Goal: Information Seeking & Learning: Learn about a topic

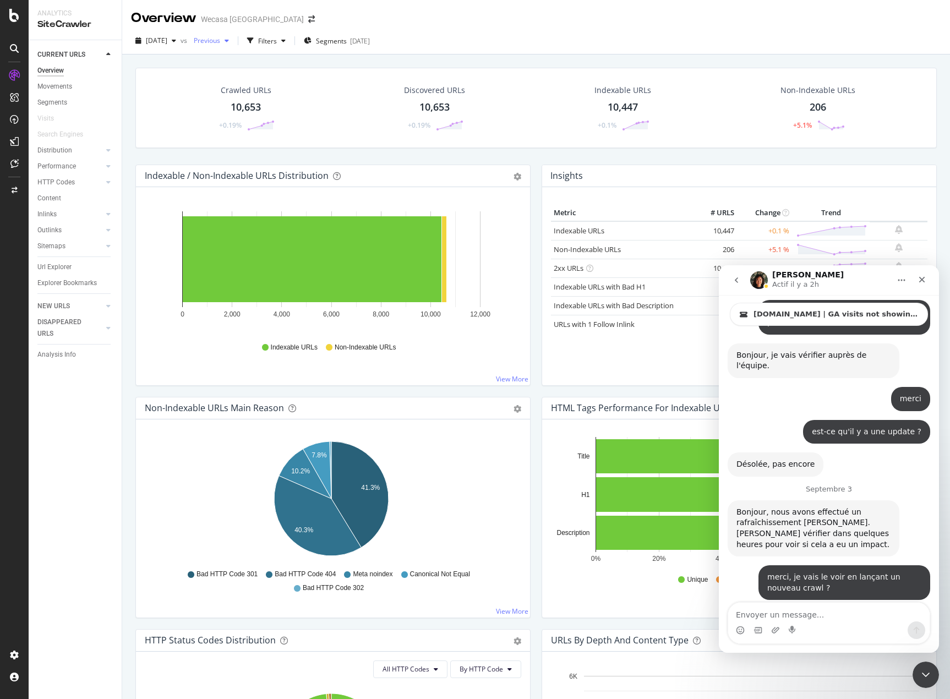
scroll to position [2, 0]
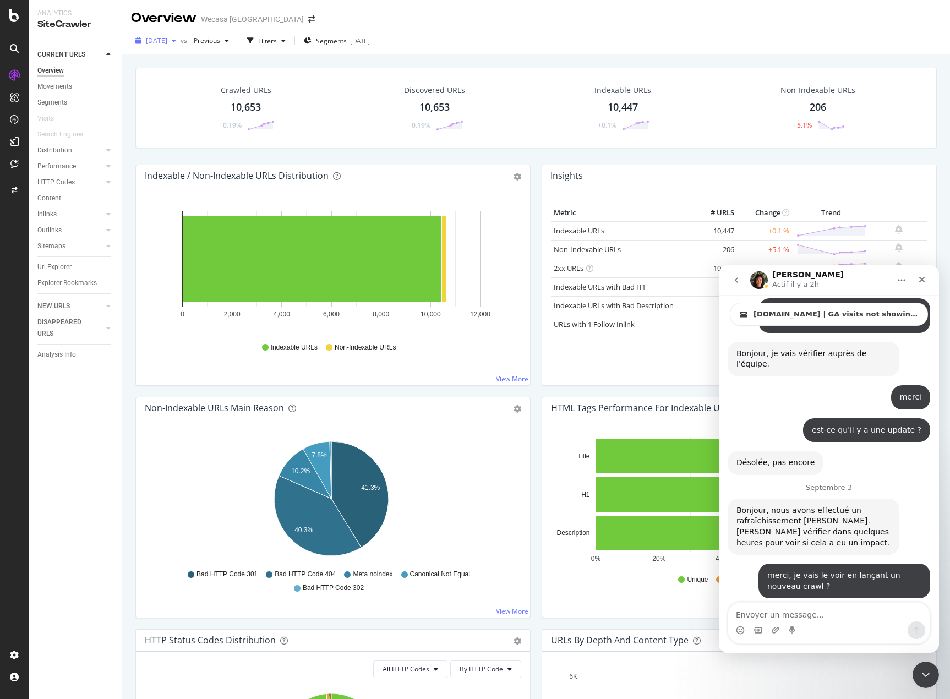
click at [167, 45] on span "2025 Sep. 3rd" at bounding box center [156, 40] width 21 height 9
click at [62, 162] on div "Performance" at bounding box center [56, 167] width 39 height 12
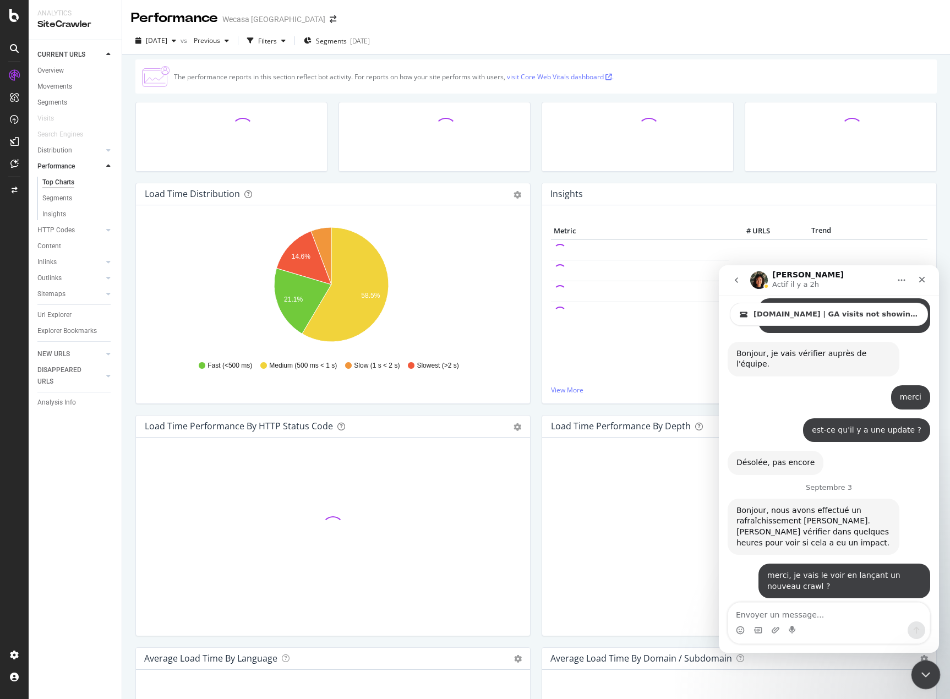
click at [922, 673] on icon "Fermer le Messenger Intercom" at bounding box center [924, 673] width 13 height 13
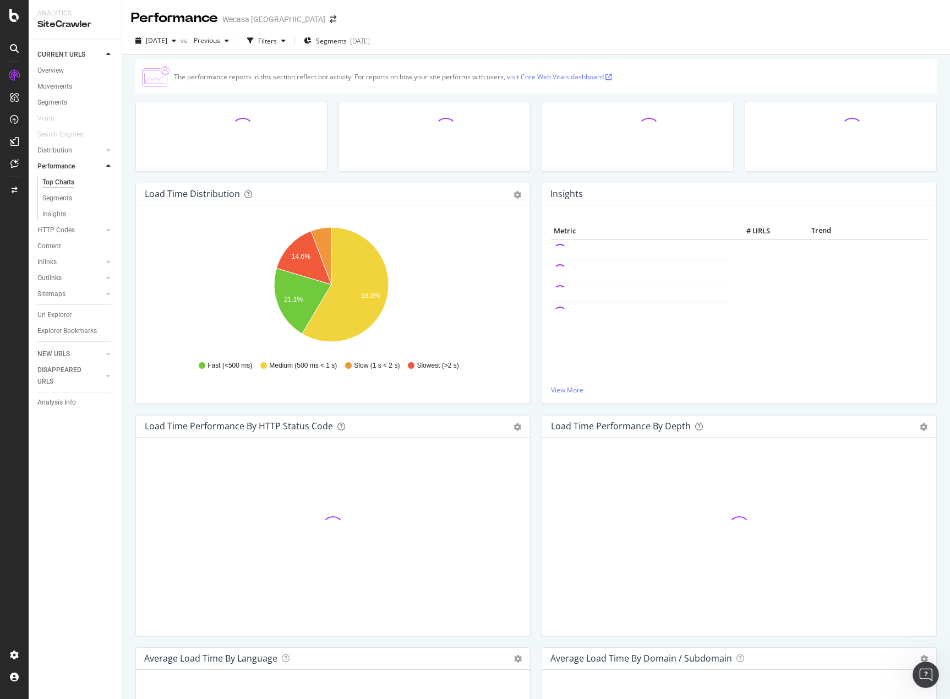
scroll to position [1911, 0]
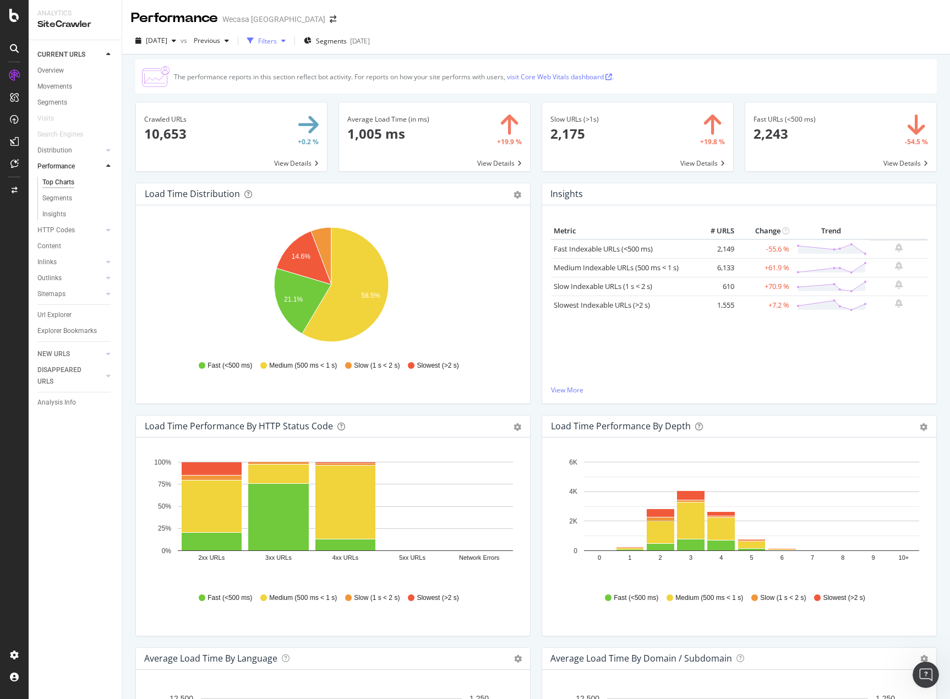
click at [277, 41] on div "Filters" at bounding box center [267, 40] width 19 height 9
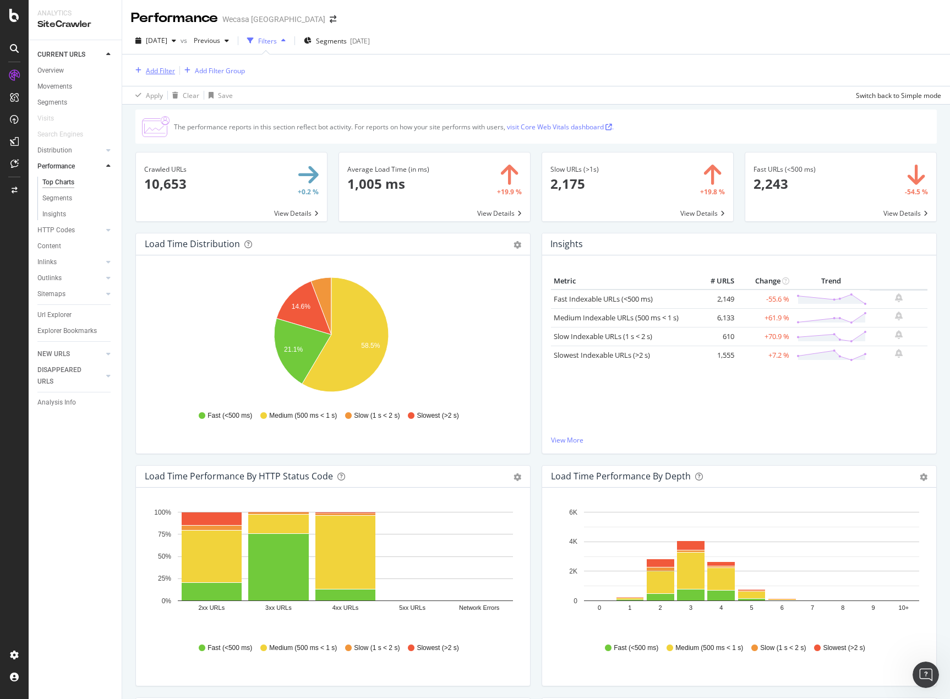
click at [167, 74] on div "Add Filter" at bounding box center [160, 70] width 29 height 9
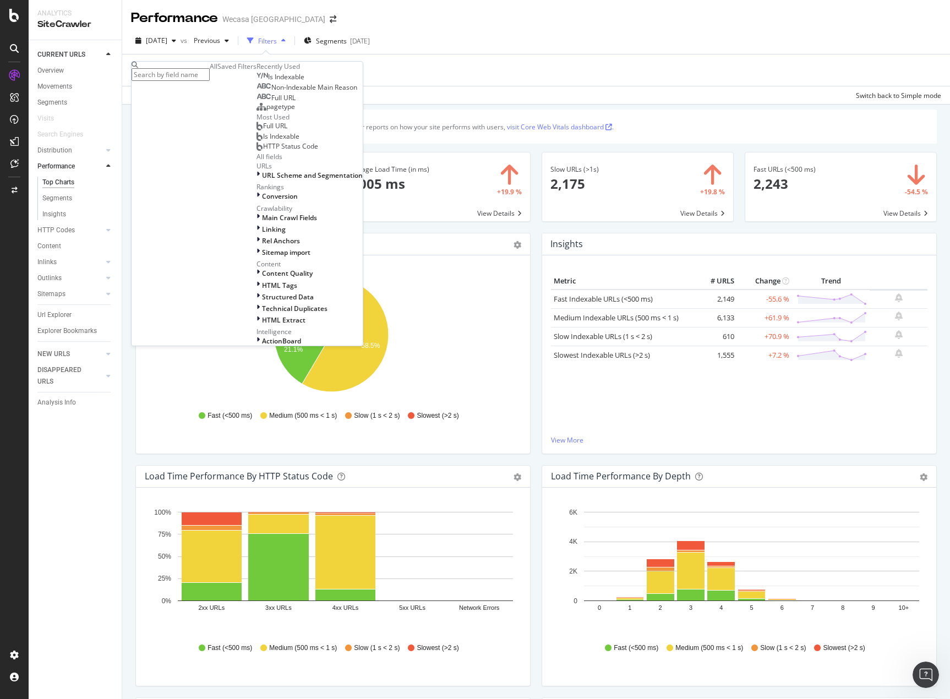
click at [257, 81] on div "Is Indexable" at bounding box center [281, 77] width 48 height 9
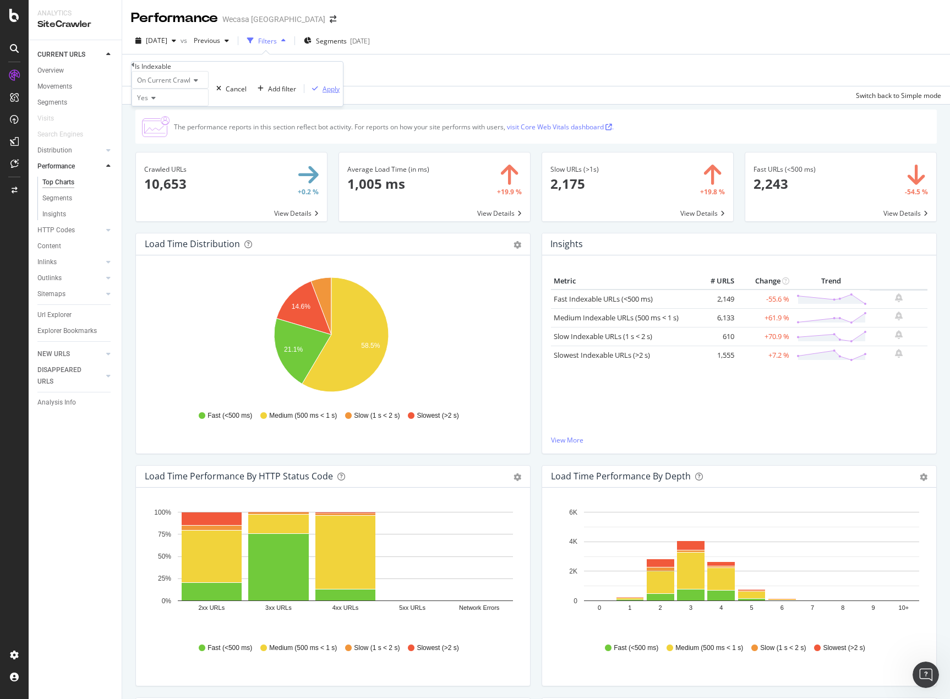
click at [323, 94] on div "Apply" at bounding box center [331, 88] width 17 height 9
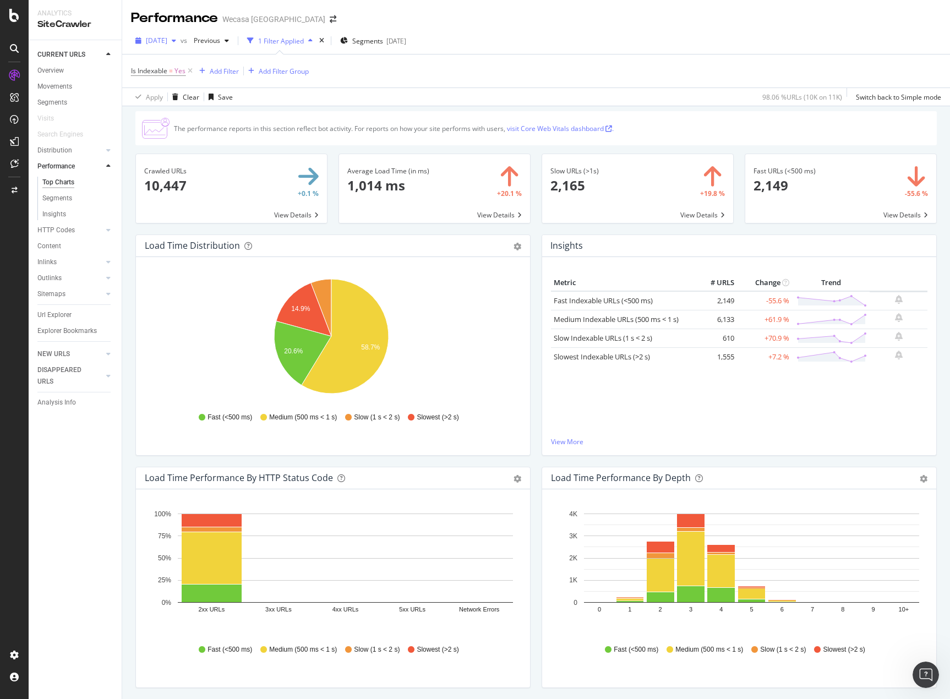
click at [167, 40] on span "2025 Sep. 3rd" at bounding box center [156, 40] width 21 height 9
click at [181, 41] on div "button" at bounding box center [173, 40] width 13 height 7
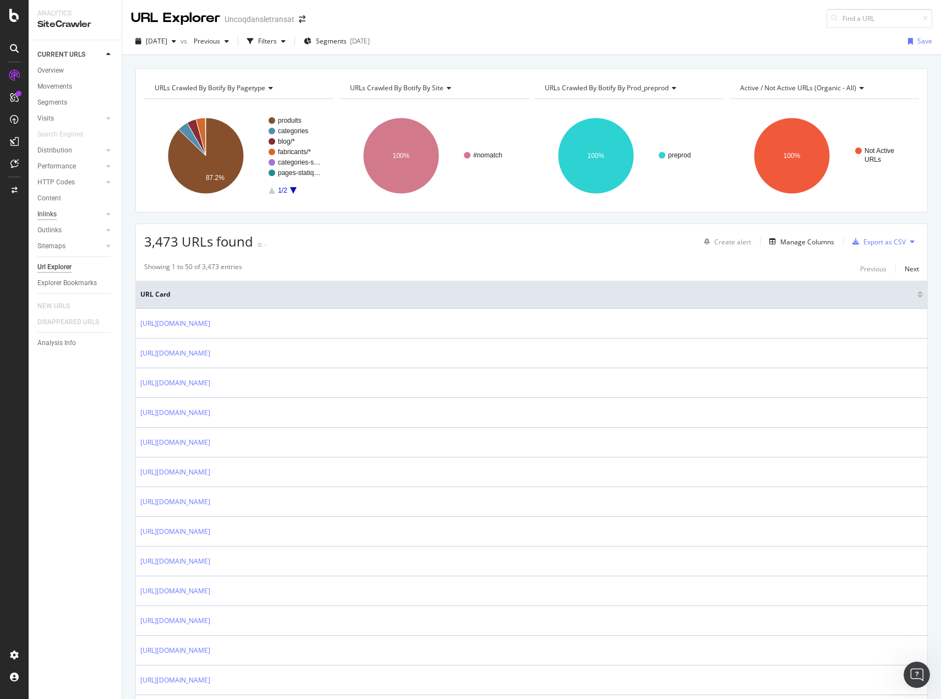
click at [48, 216] on div "Inlinks" at bounding box center [46, 215] width 19 height 12
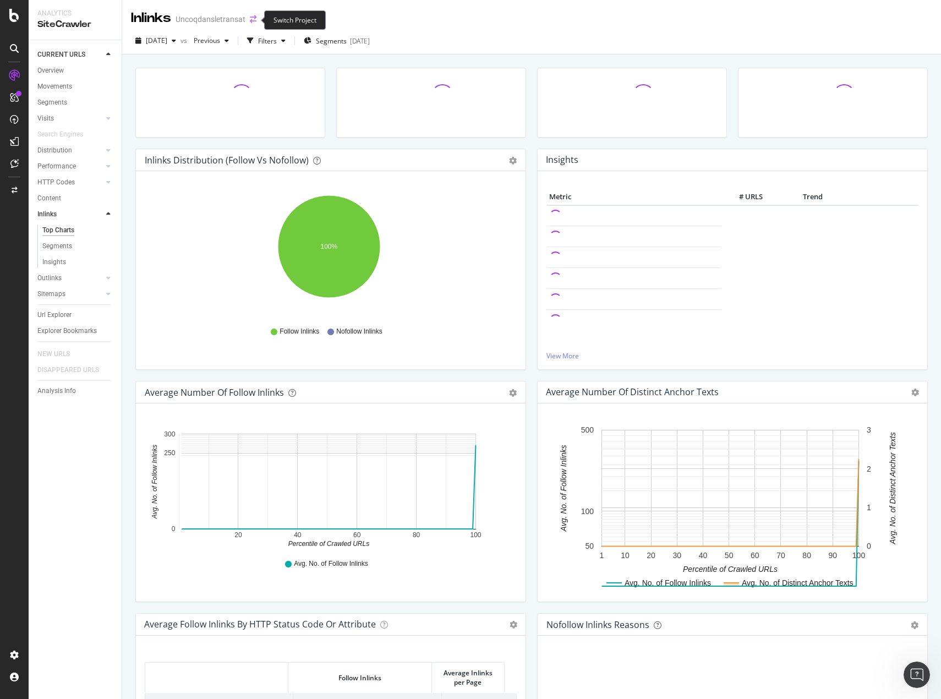
click at [250, 20] on icon "arrow-right-arrow-left" at bounding box center [253, 19] width 7 height 8
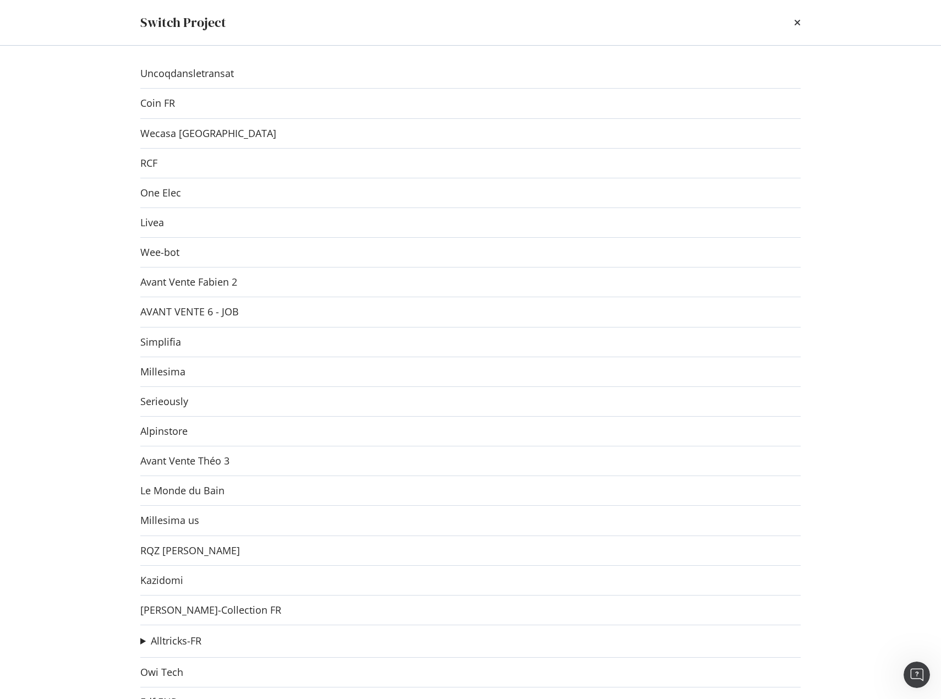
click at [69, 155] on div "Switch Project Uncoqdansletransat Coin FR Wecasa UK RCF One Elec Livea Wee-bot …" at bounding box center [470, 349] width 941 height 699
click at [175, 130] on link "Wecasa [GEOGRAPHIC_DATA]" at bounding box center [208, 134] width 136 height 12
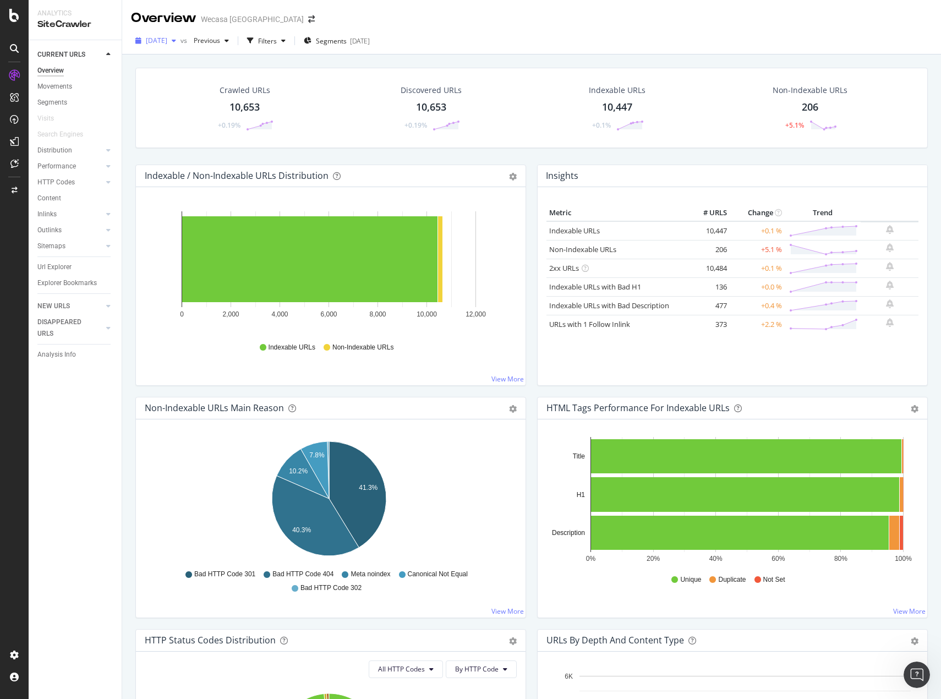
click at [167, 42] on span "2025 Sep. 3rd" at bounding box center [156, 40] width 21 height 9
click at [218, 141] on div "[DATE]" at bounding box center [182, 145] width 71 height 10
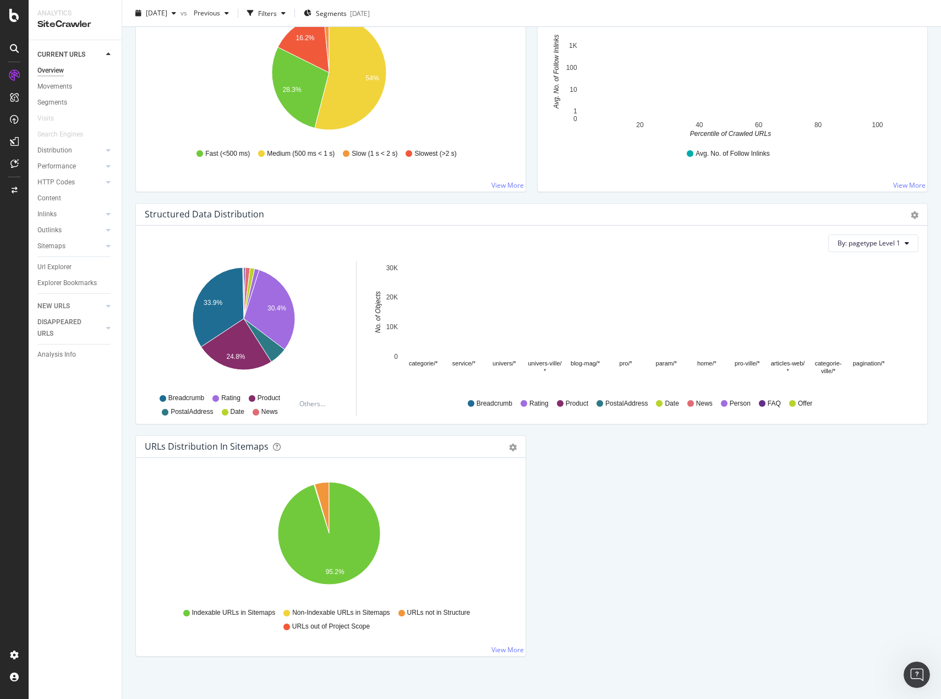
scroll to position [898, 0]
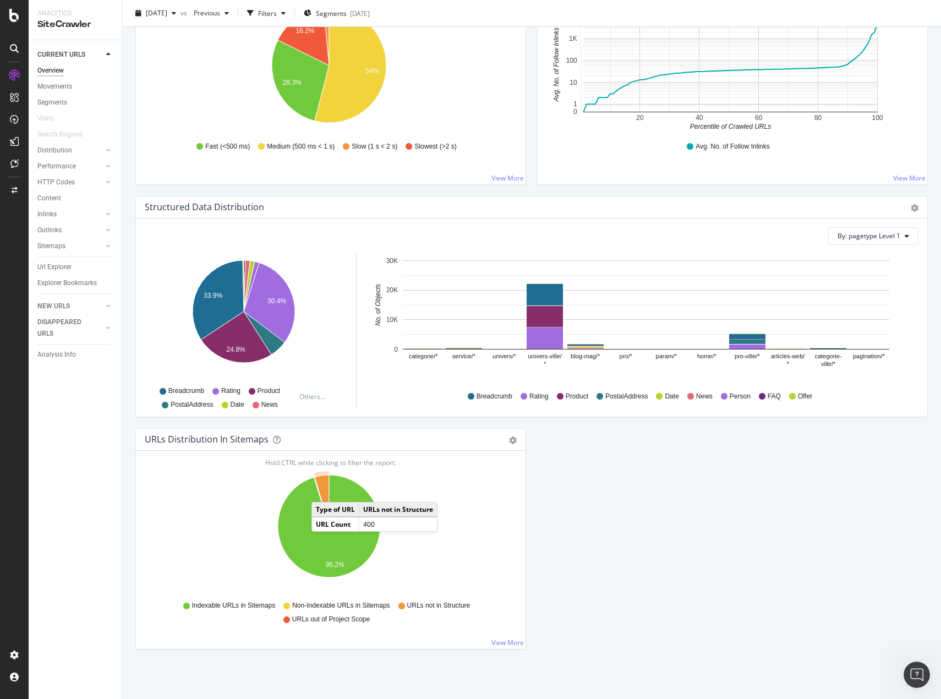
click at [323, 491] on icon "A chart." at bounding box center [322, 500] width 14 height 51
click at [507, 638] on link "View More" at bounding box center [508, 642] width 32 height 9
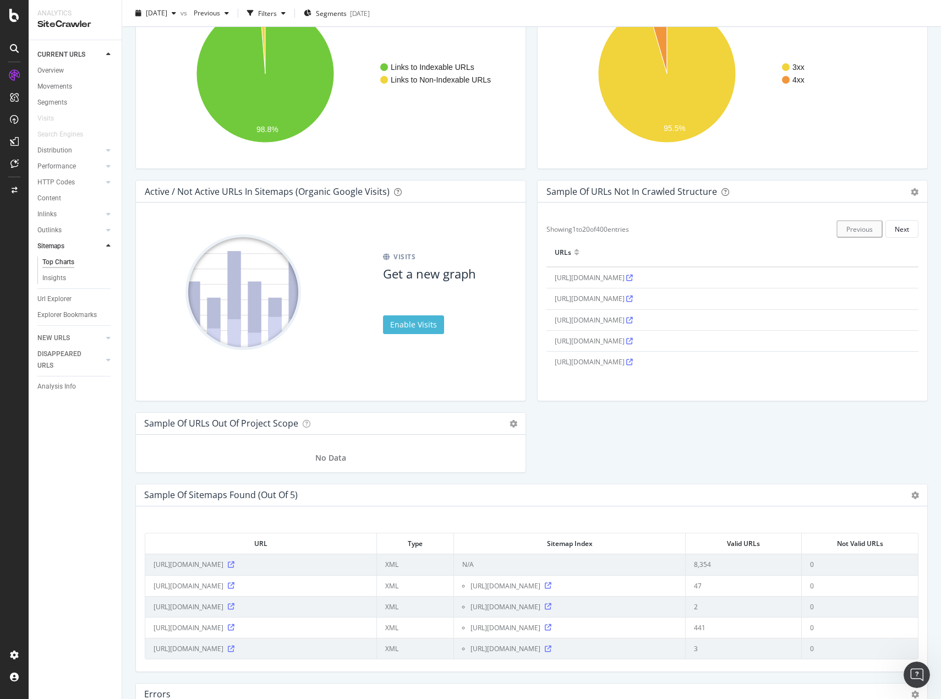
scroll to position [843, 0]
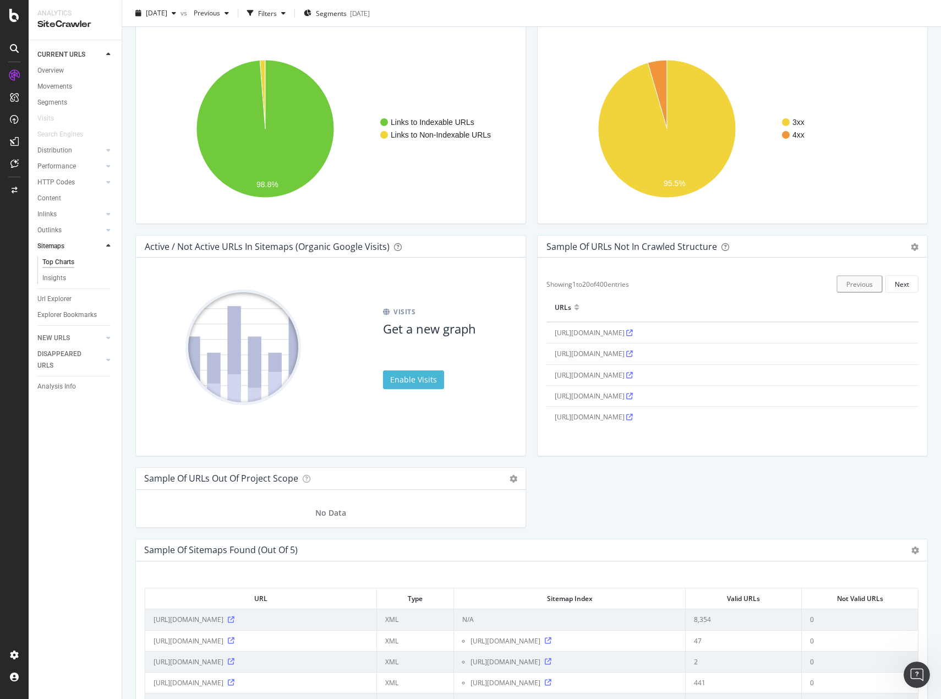
drag, startPoint x: 35, startPoint y: 509, endPoint x: 144, endPoint y: 513, distance: 109.6
click at [35, 509] on div "CURRENT URLS Overview Movements Segments Visits Search Engines Distribution Top…" at bounding box center [75, 369] width 93 height 659
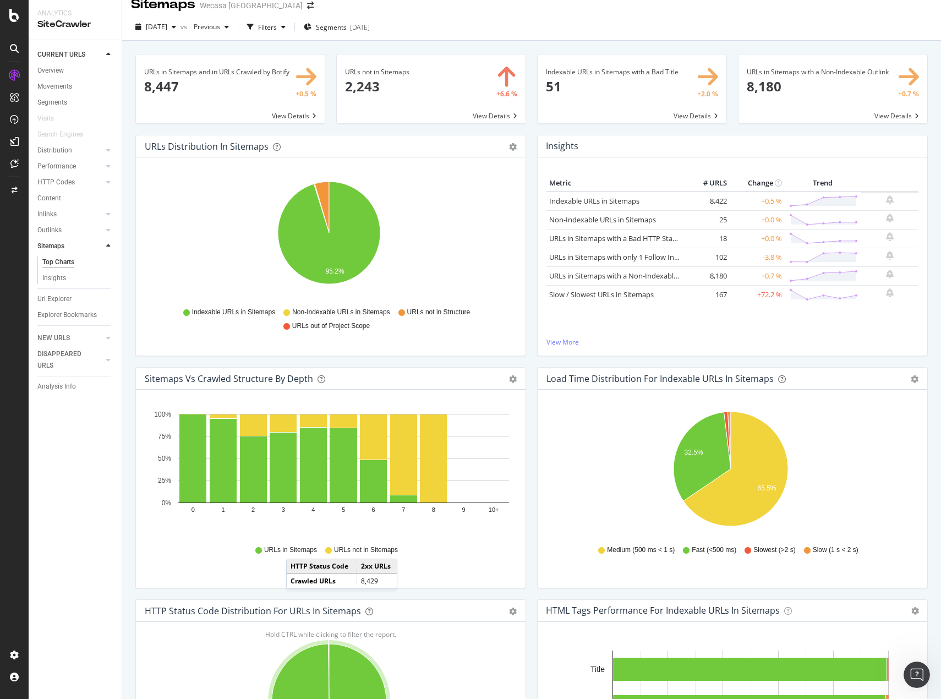
scroll to position [0, 0]
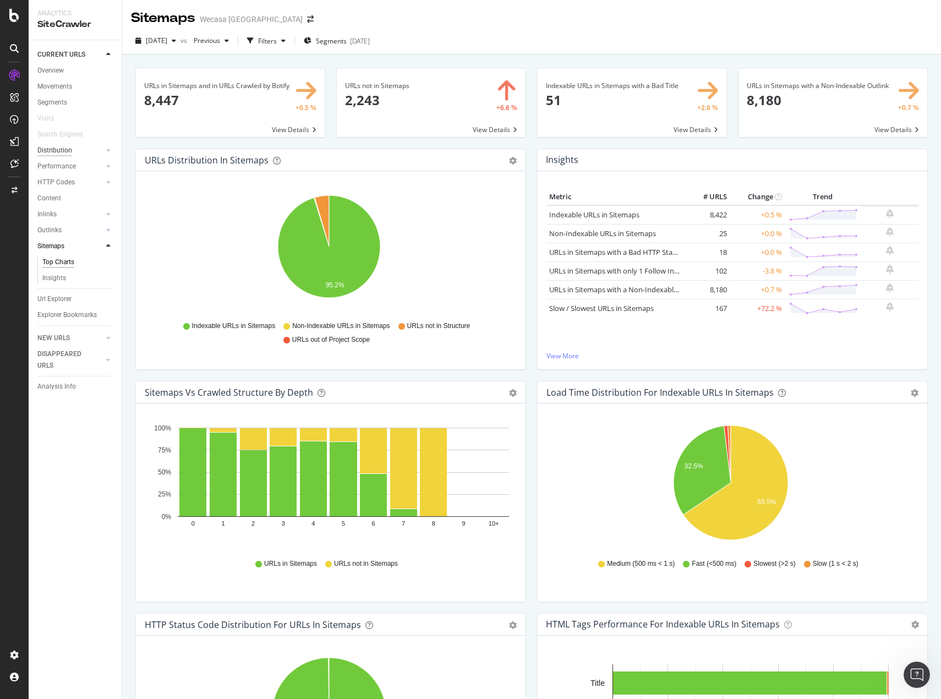
click at [56, 149] on div "Distribution" at bounding box center [54, 151] width 35 height 12
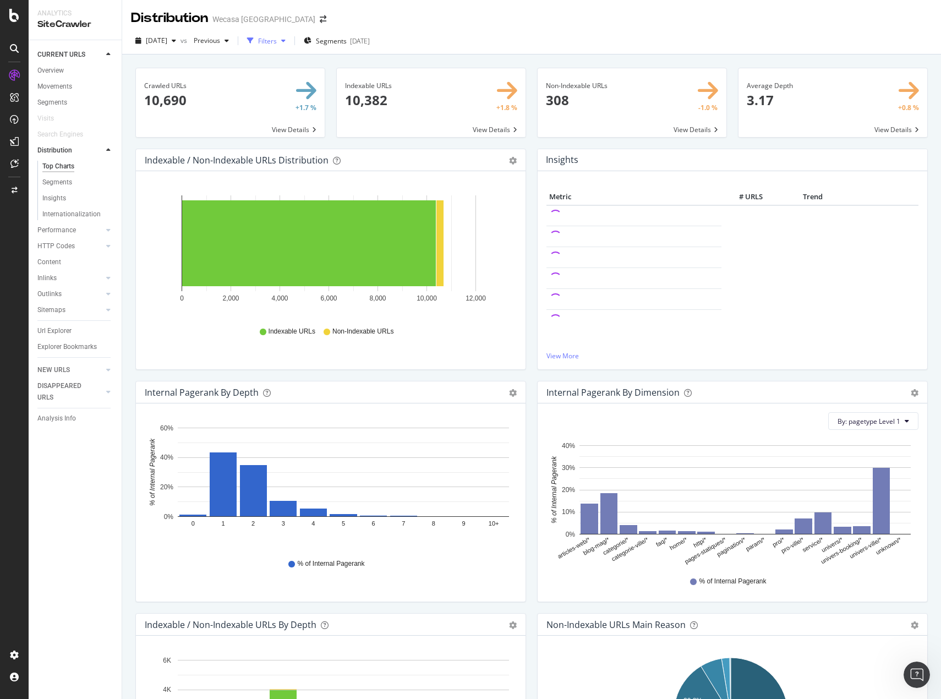
click at [258, 43] on div "button" at bounding box center [250, 40] width 15 height 15
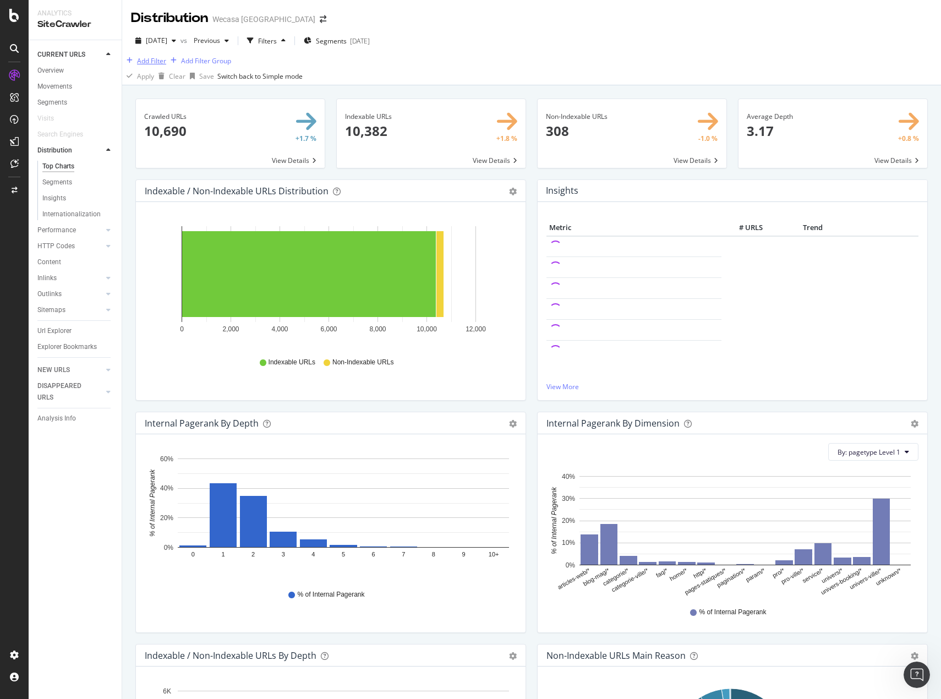
click at [164, 66] on div "Add Filter" at bounding box center [151, 60] width 29 height 9
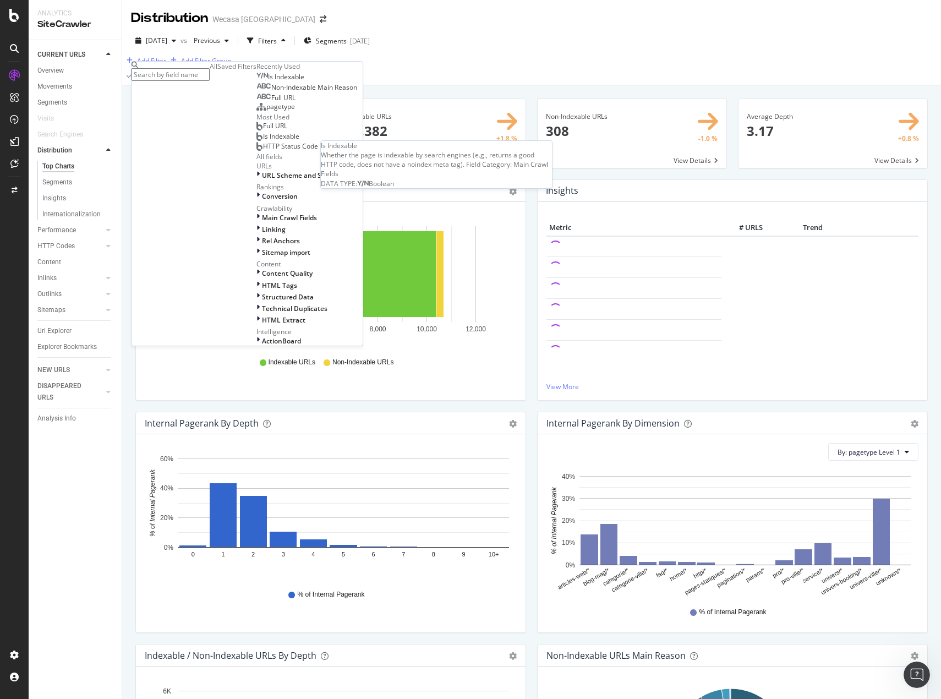
click at [268, 81] on span "Is Indexable" at bounding box center [286, 76] width 36 height 9
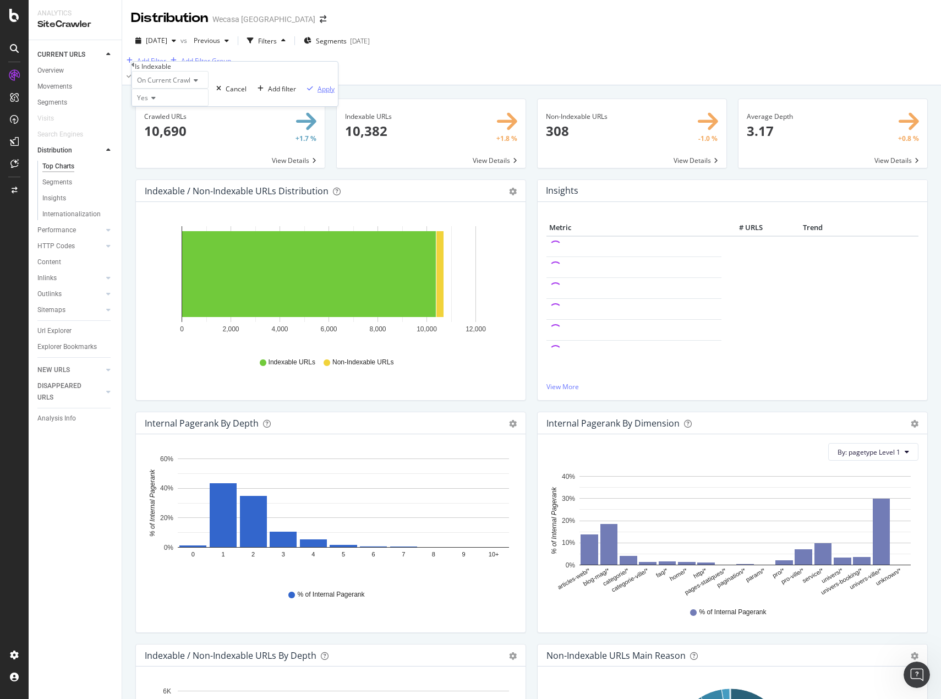
click at [299, 106] on button "Apply" at bounding box center [318, 88] width 39 height 35
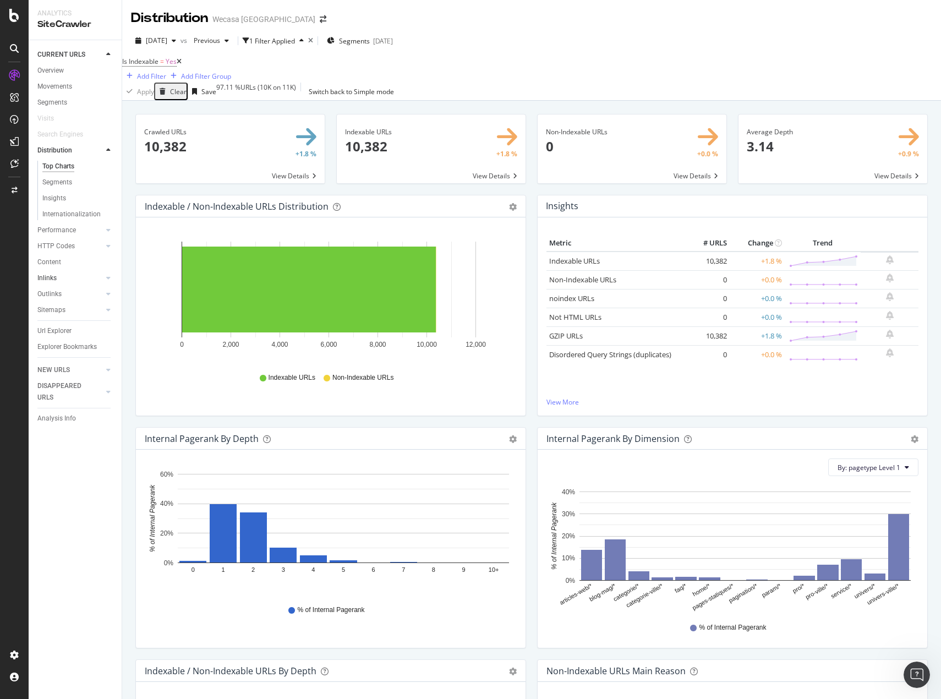
click at [60, 274] on link "Inlinks" at bounding box center [70, 279] width 66 height 12
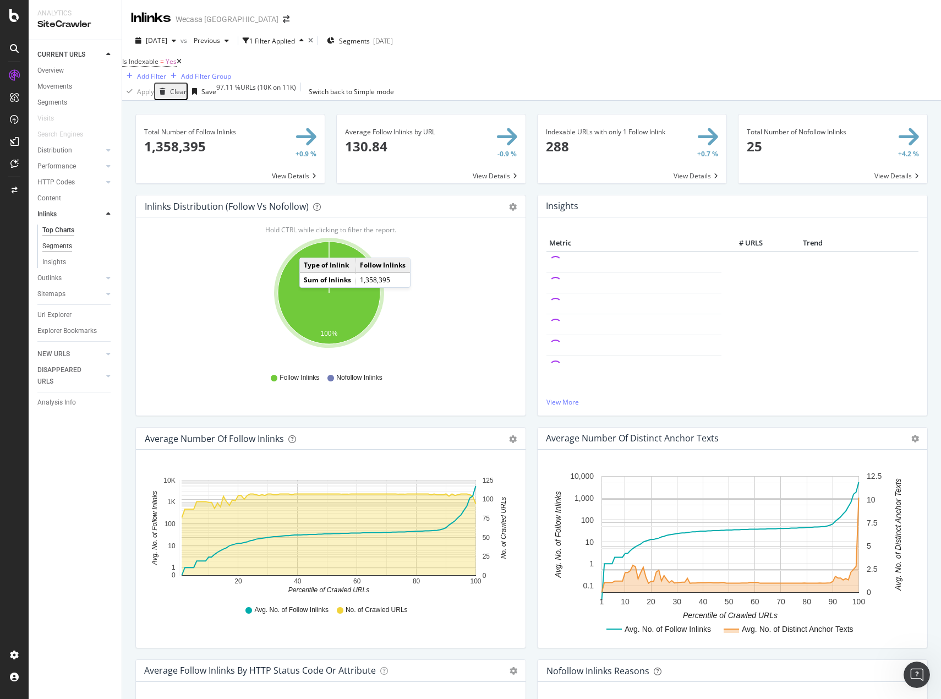
click at [67, 247] on div "Segments" at bounding box center [57, 247] width 30 height 12
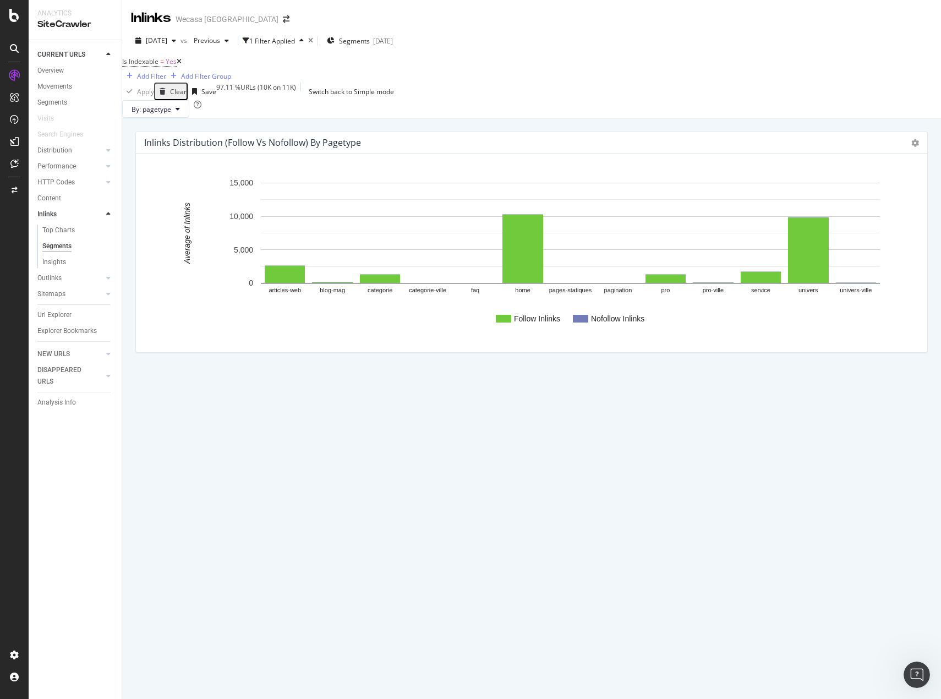
click at [916, 149] on div "Chart (by Value) Chart (by Percentage) Table Expand Export as CSV Export as PNG" at bounding box center [916, 143] width 8 height 13
click at [917, 147] on icon at bounding box center [916, 143] width 8 height 8
click at [887, 190] on span "Chart (by Percentage)" at bounding box center [878, 182] width 99 height 15
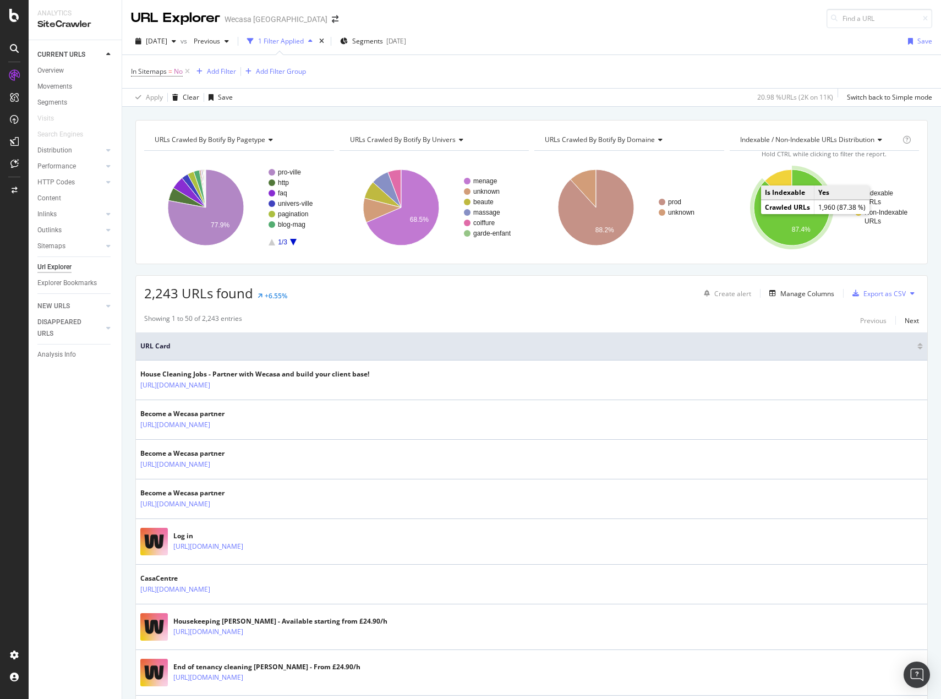
drag, startPoint x: 749, startPoint y: 213, endPoint x: 760, endPoint y: 213, distance: 10.5
click at [760, 213] on icon "A chart." at bounding box center [792, 208] width 76 height 76
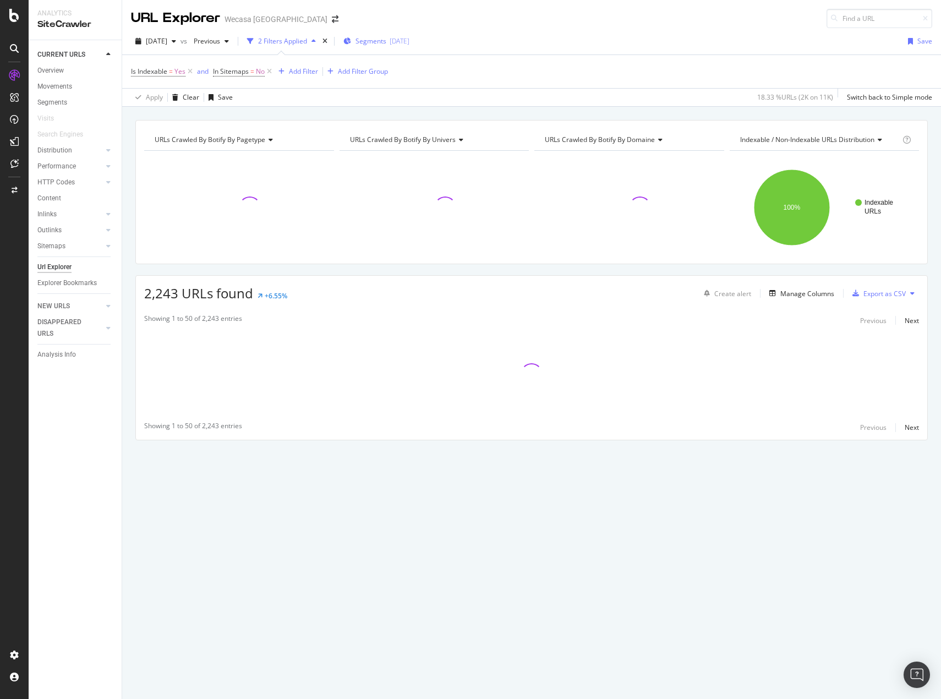
click at [386, 40] on span "Segments" at bounding box center [371, 40] width 31 height 9
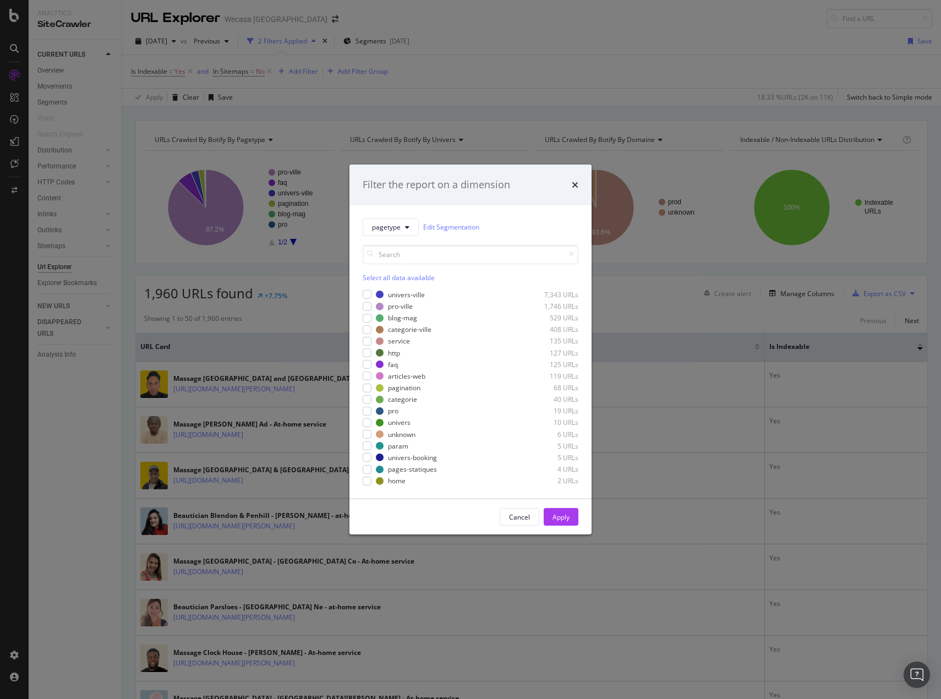
click at [408, 274] on div "Select all data available" at bounding box center [471, 277] width 216 height 9
click at [368, 307] on icon "modal" at bounding box center [367, 306] width 5 height 6
click at [367, 353] on icon "modal" at bounding box center [367, 353] width 5 height 6
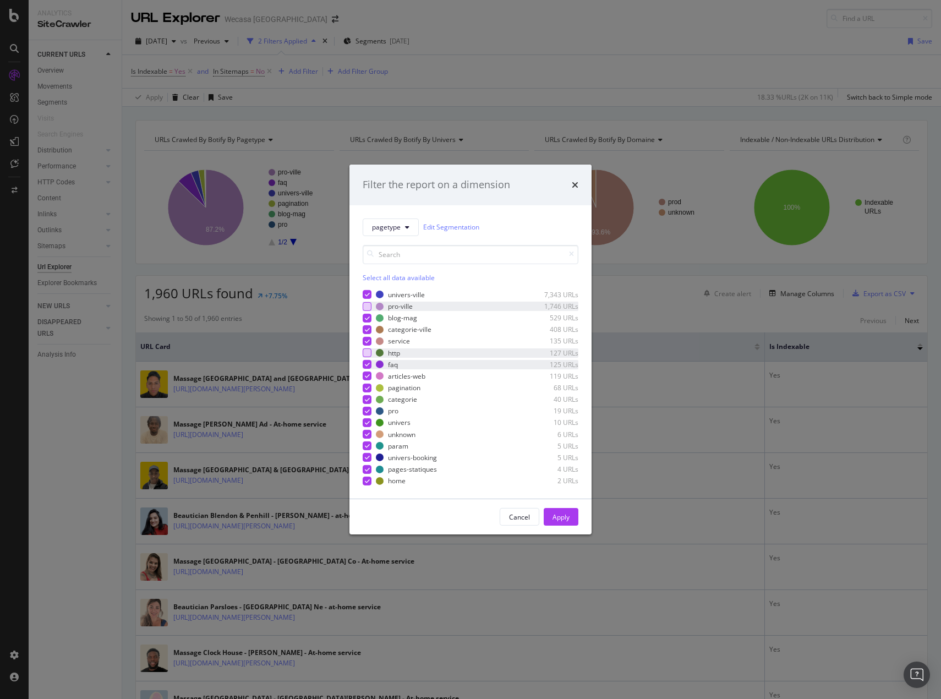
click at [367, 366] on icon "modal" at bounding box center [367, 365] width 5 height 6
click at [365, 391] on div "modal" at bounding box center [367, 387] width 9 height 9
click at [368, 432] on icon "modal" at bounding box center [367, 435] width 5 height 6
click at [368, 432] on div "modal" at bounding box center [367, 434] width 9 height 9
click at [369, 445] on icon "modal" at bounding box center [367, 446] width 5 height 6
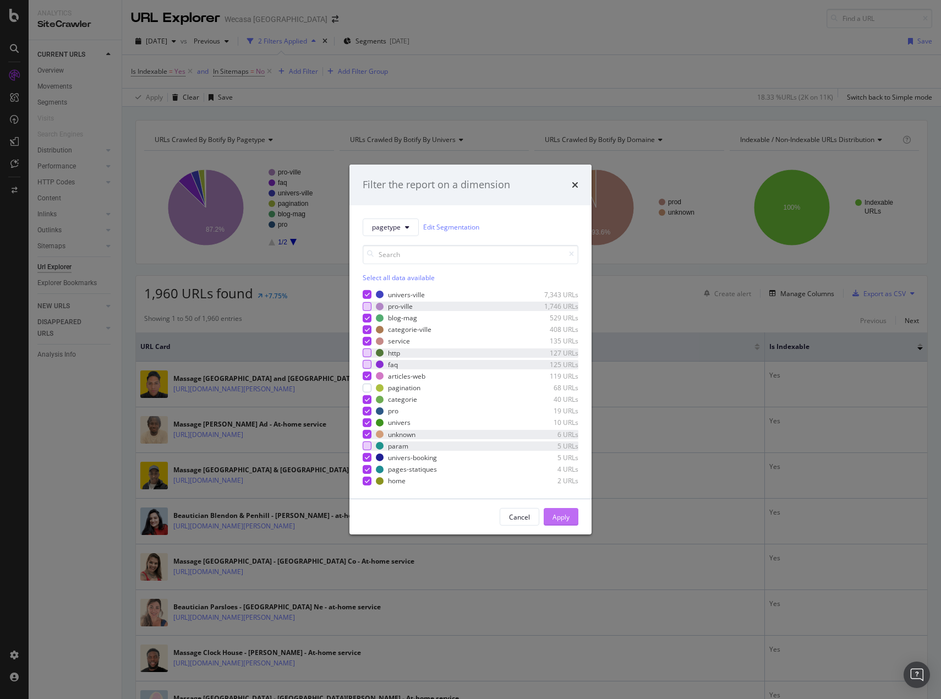
click at [564, 516] on div "Apply" at bounding box center [561, 517] width 17 height 9
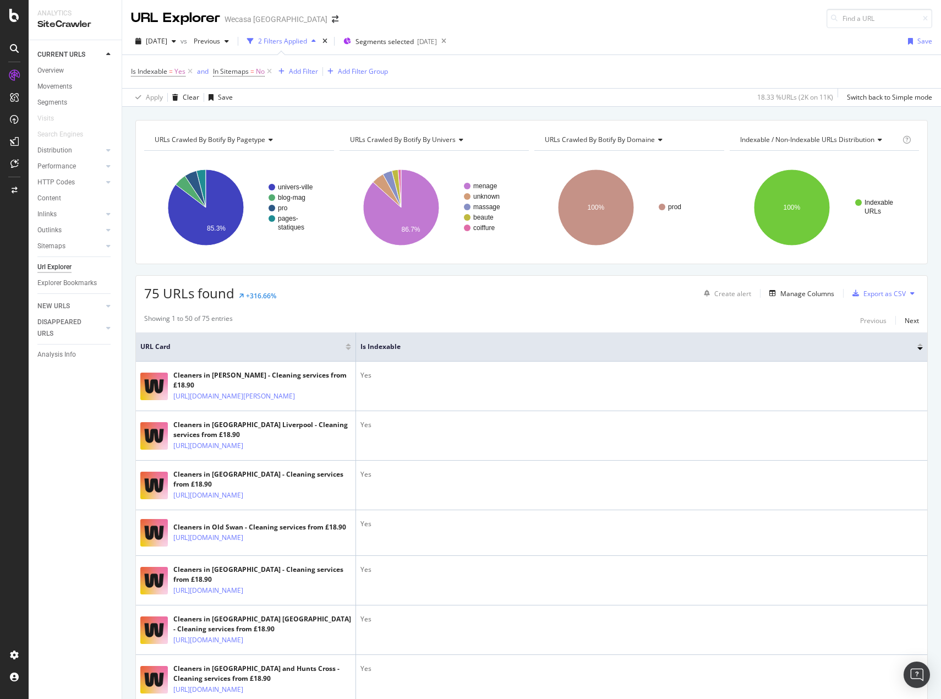
drag, startPoint x: 54, startPoint y: 241, endPoint x: 94, endPoint y: 238, distance: 40.3
click at [54, 241] on div "Sitemaps" at bounding box center [51, 247] width 28 height 12
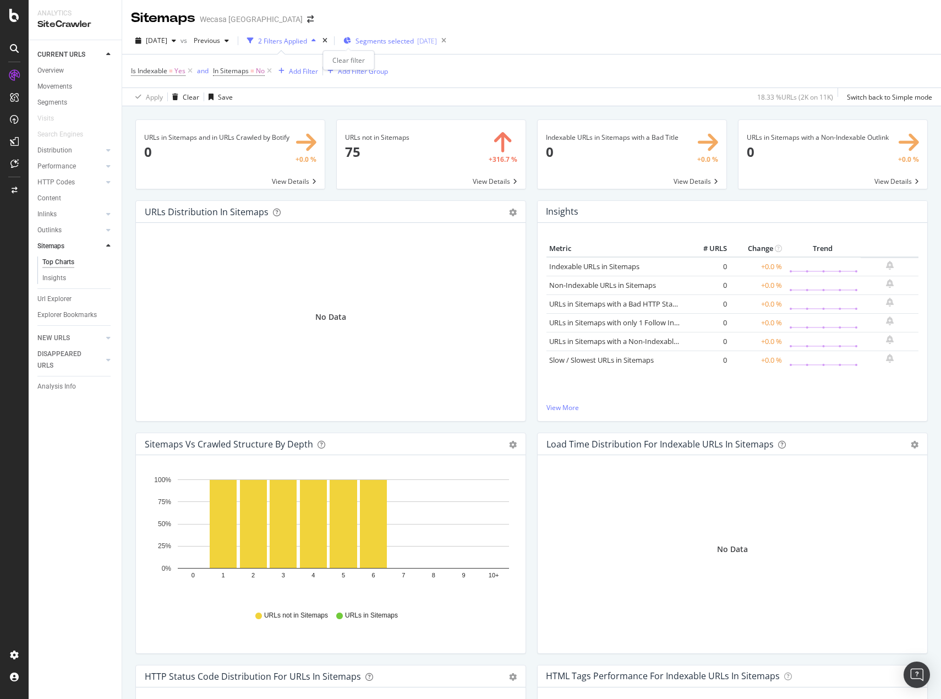
click at [328, 39] on icon "times" at bounding box center [325, 40] width 5 height 7
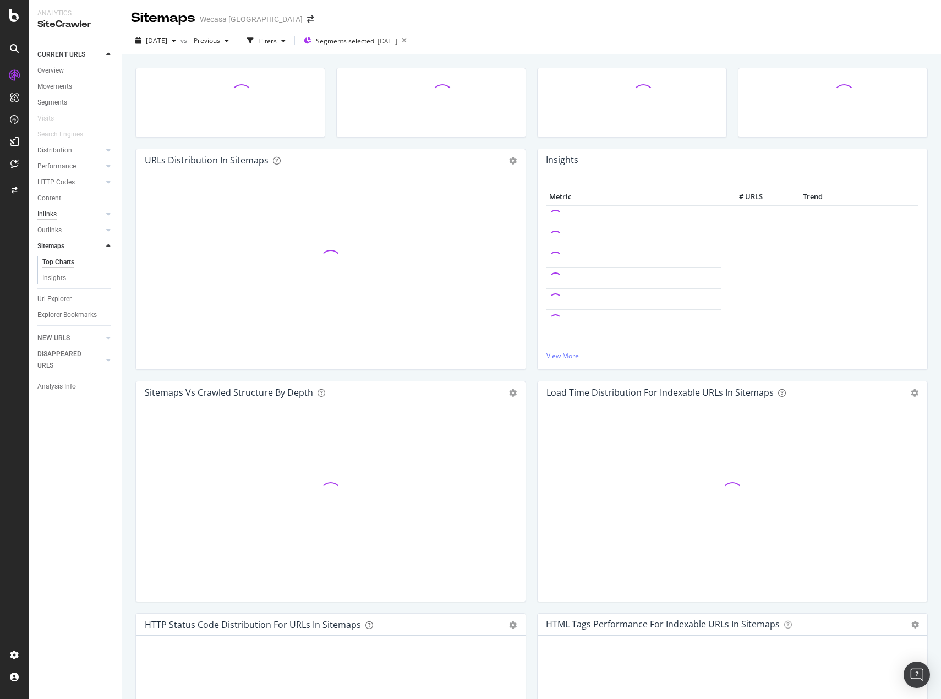
click at [50, 214] on div "Inlinks" at bounding box center [46, 215] width 19 height 12
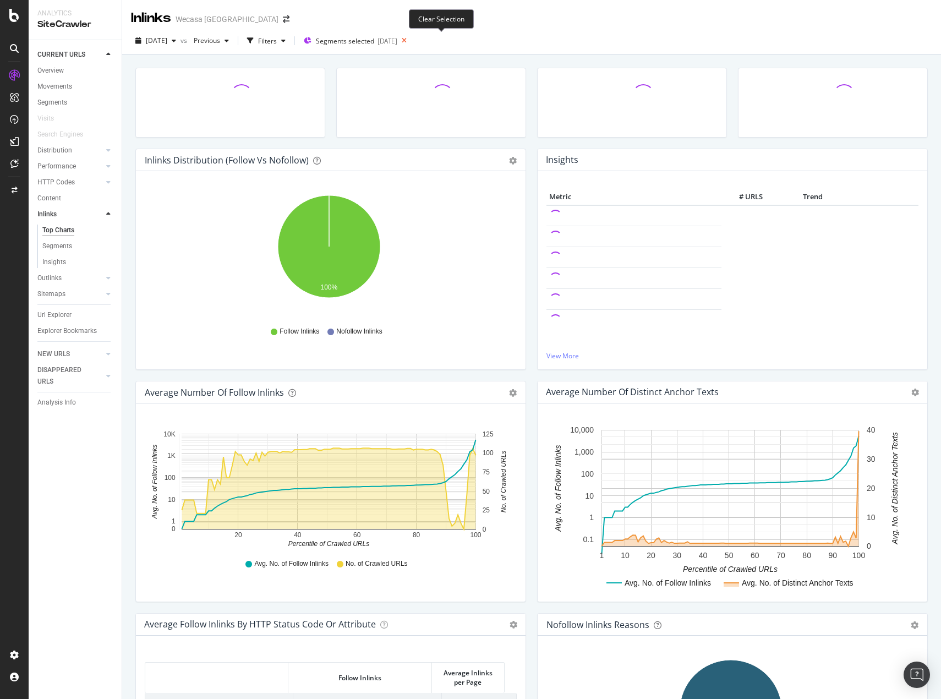
click at [411, 39] on icon at bounding box center [404, 40] width 14 height 15
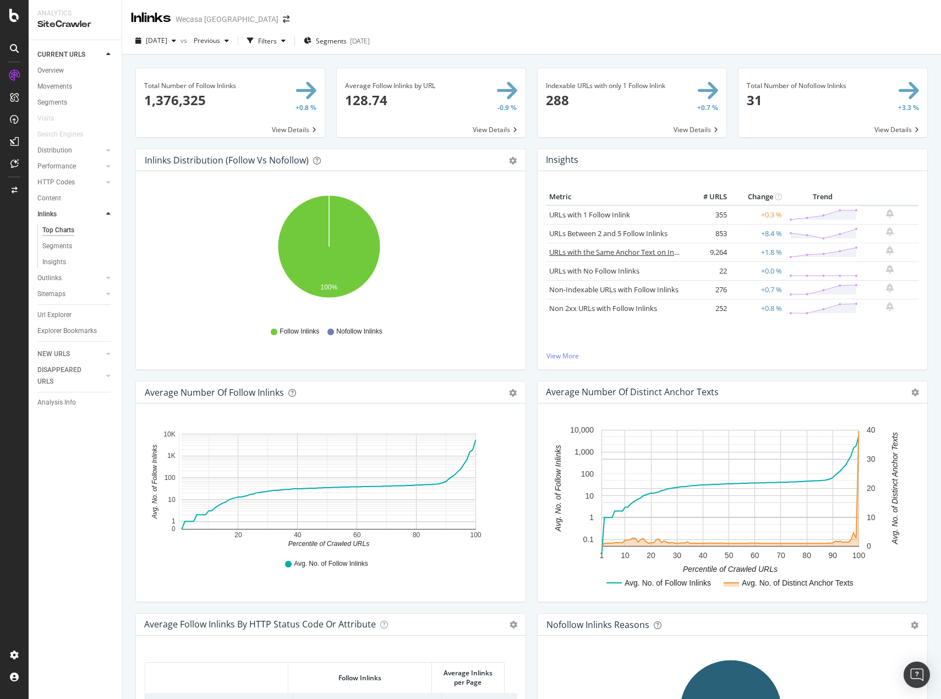
click at [608, 254] on link "URLs with the Same Anchor Text on Inlinks" at bounding box center [619, 252] width 140 height 10
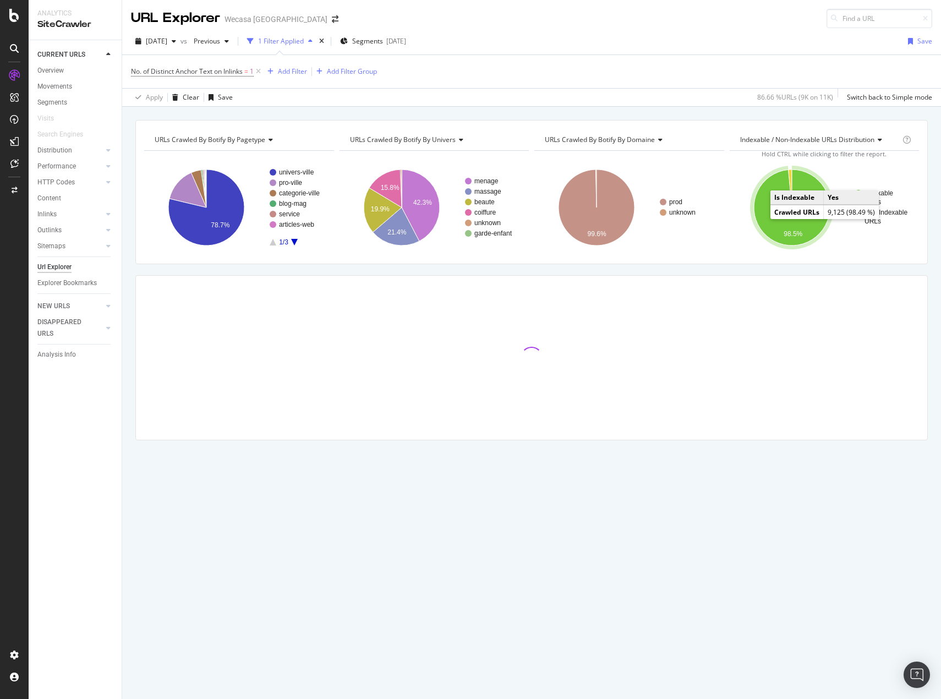
click at [767, 213] on icon "A chart." at bounding box center [792, 208] width 76 height 76
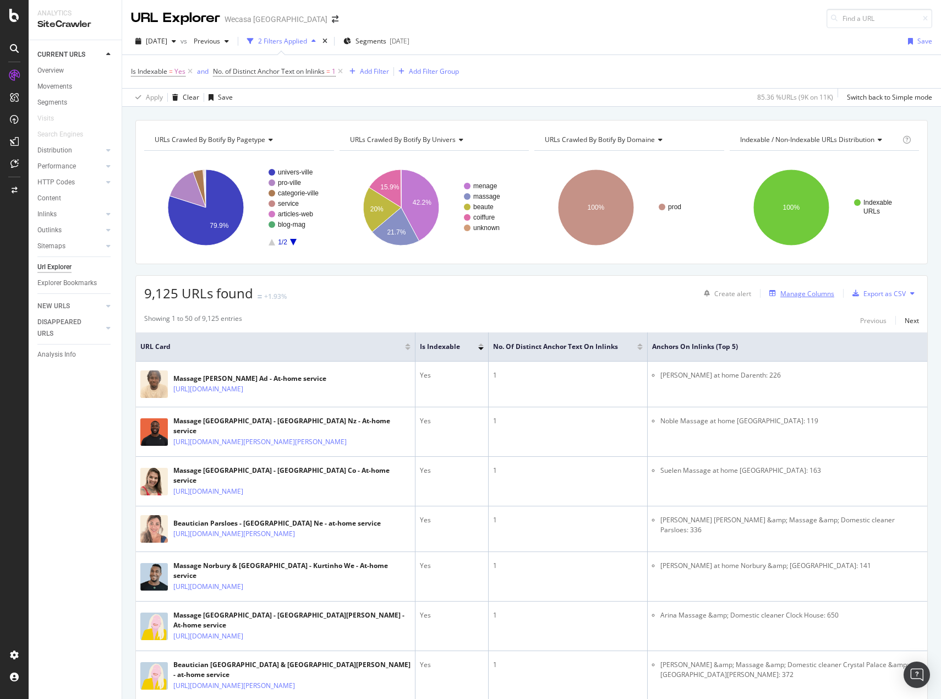
click at [814, 291] on div "Manage Columns" at bounding box center [808, 293] width 54 height 9
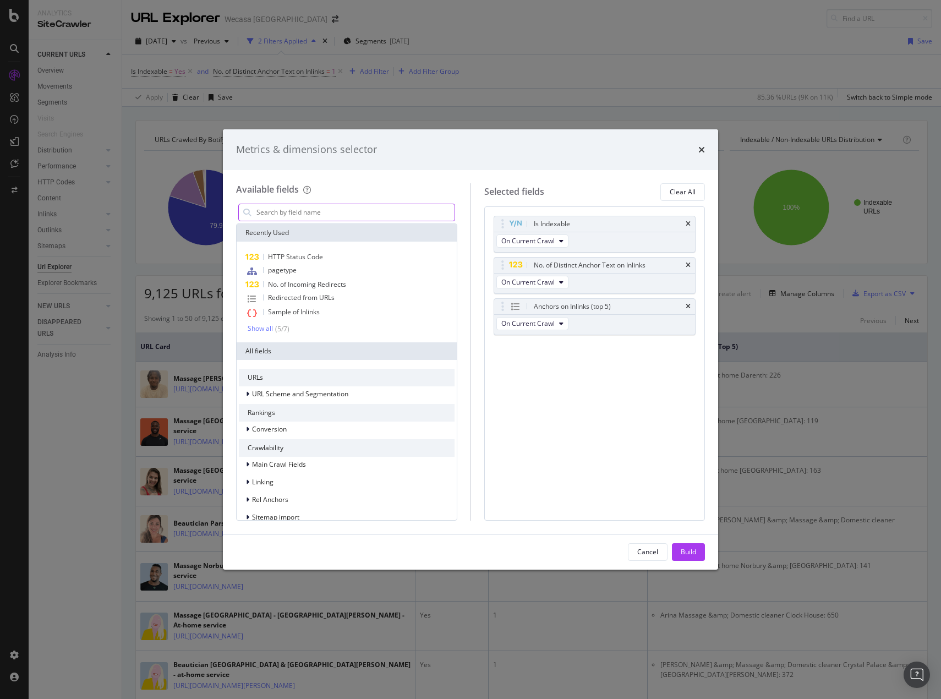
click at [379, 209] on input "modal" at bounding box center [354, 212] width 199 height 17
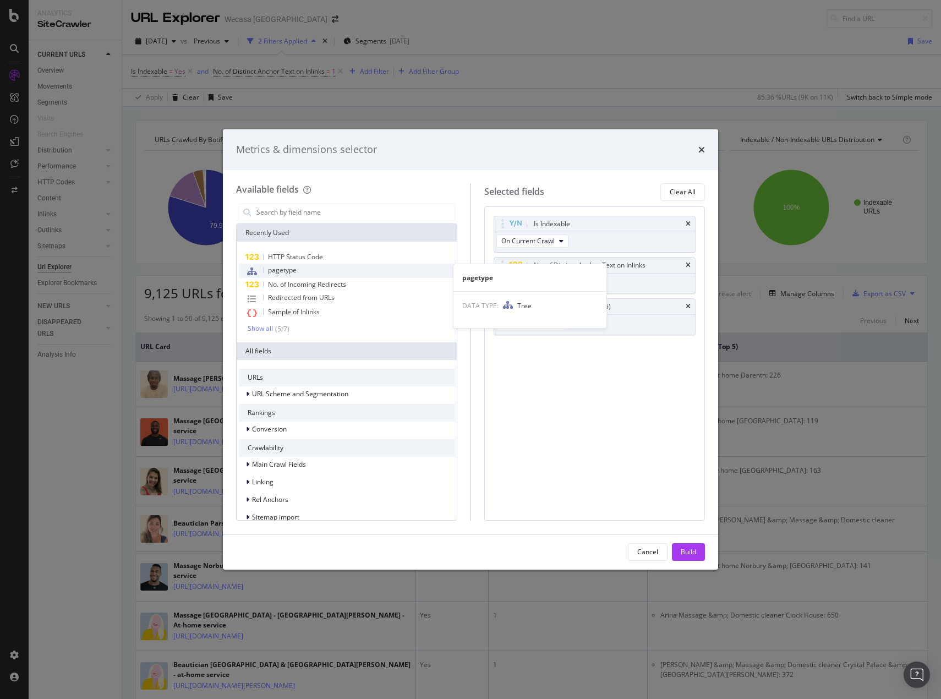
click at [289, 267] on span "pagetype" at bounding box center [282, 269] width 29 height 9
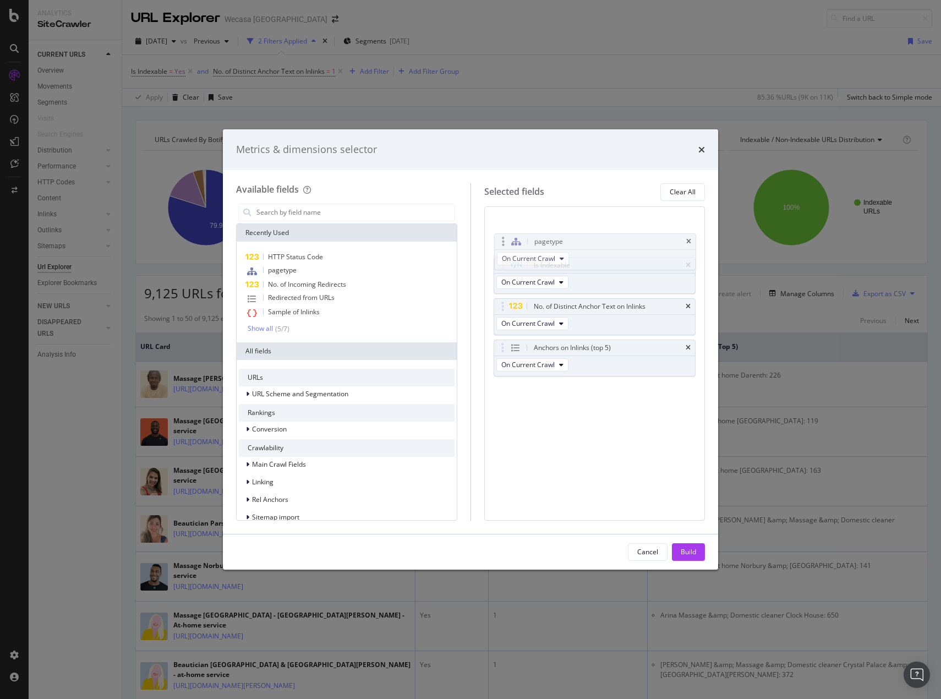
drag, startPoint x: 502, startPoint y: 350, endPoint x: 498, endPoint y: 222, distance: 127.3
click at [498, 222] on body "Analytics SiteCrawler CURRENT URLS Overview Movements Segments Visits Search En…" at bounding box center [470, 349] width 941 height 699
click at [688, 551] on div "Build" at bounding box center [688, 551] width 15 height 9
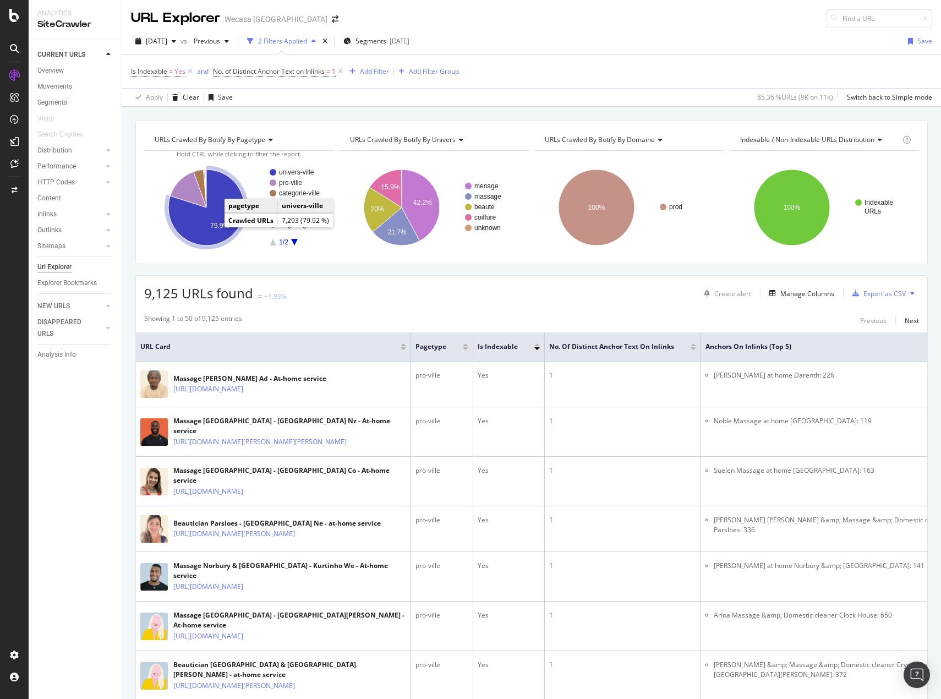
drag, startPoint x: 221, startPoint y: 228, endPoint x: 196, endPoint y: 221, distance: 26.2
click at [196, 221] on icon "A chart." at bounding box center [206, 208] width 76 height 76
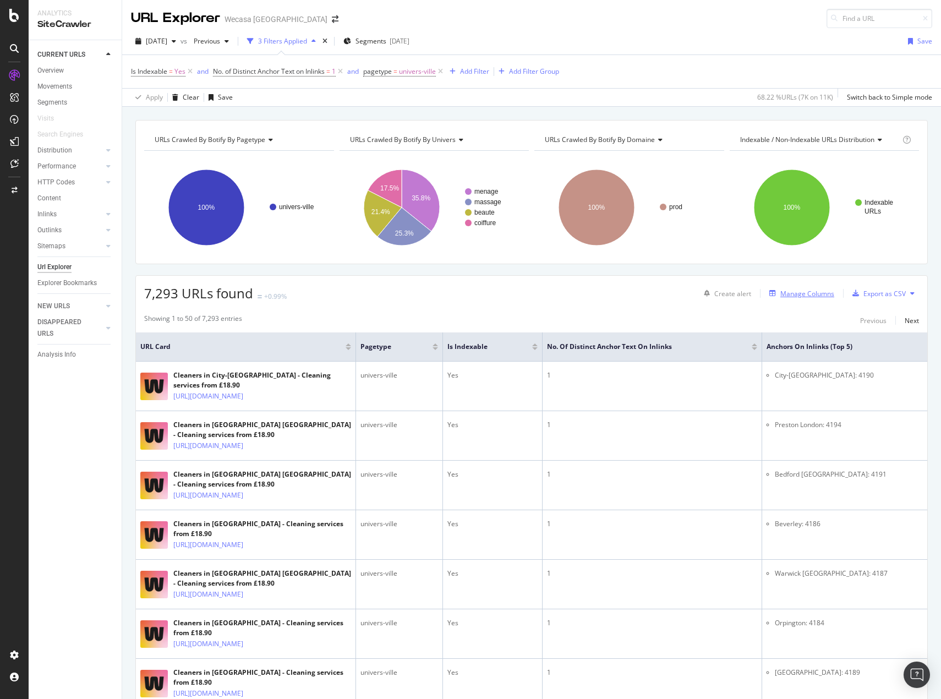
click at [803, 289] on div "Manage Columns" at bounding box center [808, 293] width 54 height 9
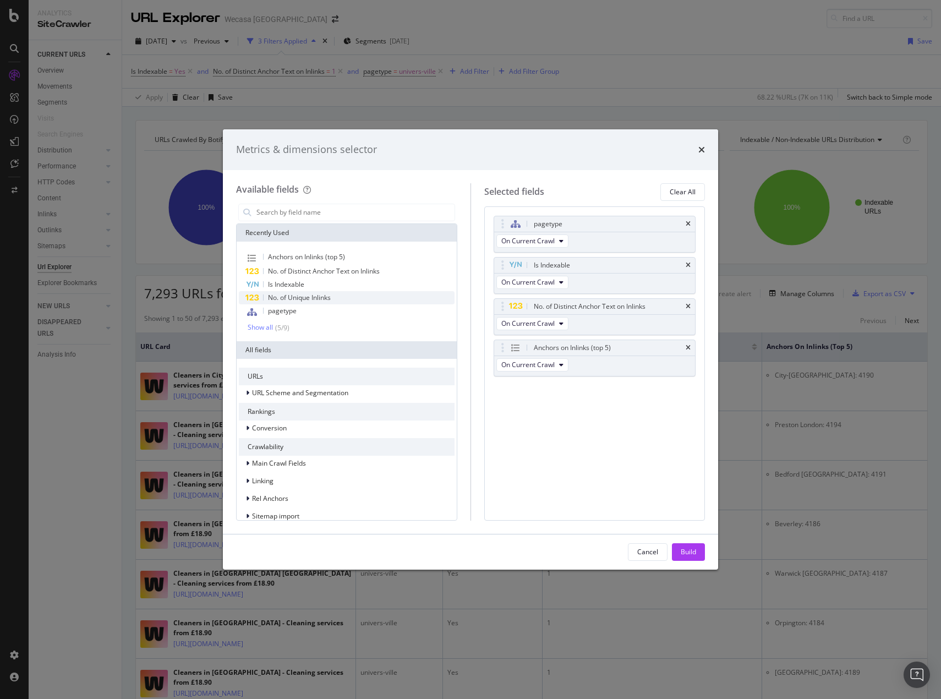
click at [250, 298] on icon "modal" at bounding box center [252, 298] width 14 height 7
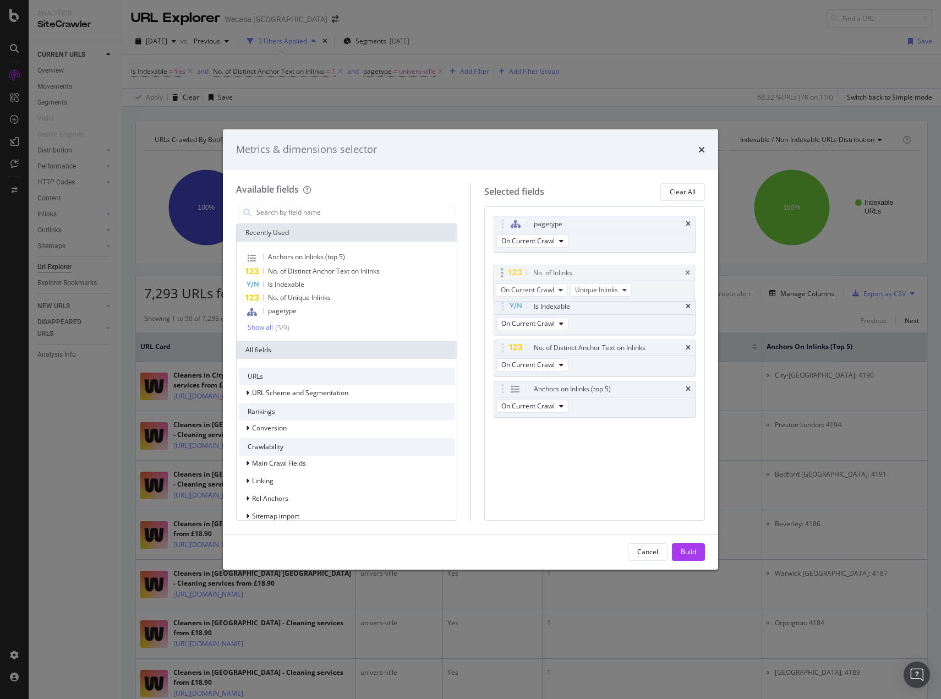
drag, startPoint x: 497, startPoint y: 388, endPoint x: 497, endPoint y: 267, distance: 121.1
click at [497, 267] on body "Analytics SiteCrawler CURRENT URLS Overview Movements Segments Visits Search En…" at bounding box center [470, 349] width 941 height 699
click at [697, 551] on button "Build" at bounding box center [688, 552] width 33 height 18
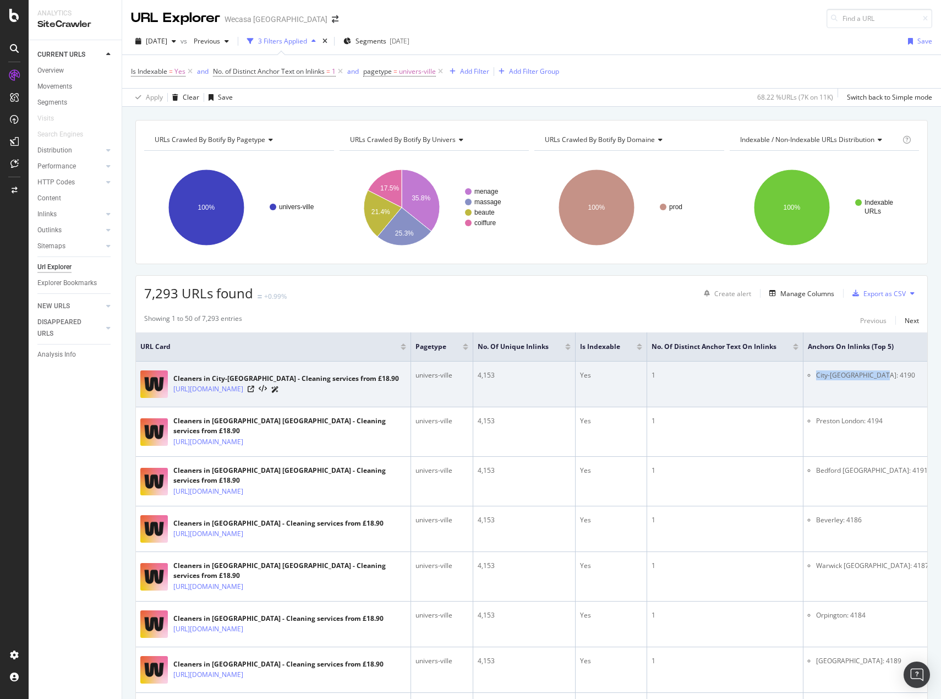
drag, startPoint x: 856, startPoint y: 377, endPoint x: 807, endPoint y: 377, distance: 49.0
click at [807, 377] on tr "Cleaners in City-Sheffield - Cleaning services from £18.90 https://www.wecasa.c…" at bounding box center [558, 385] width 844 height 46
click at [254, 390] on icon at bounding box center [251, 389] width 7 height 7
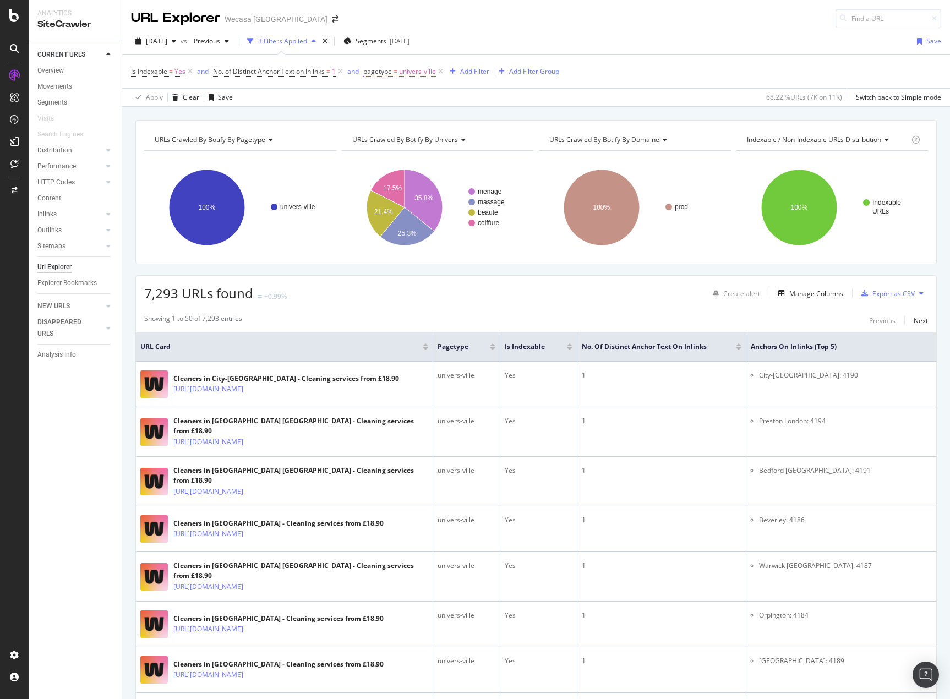
click at [415, 70] on span "univers-ville" at bounding box center [417, 71] width 37 height 15
click at [411, 138] on span "univers-ville" at bounding box center [394, 134] width 37 height 9
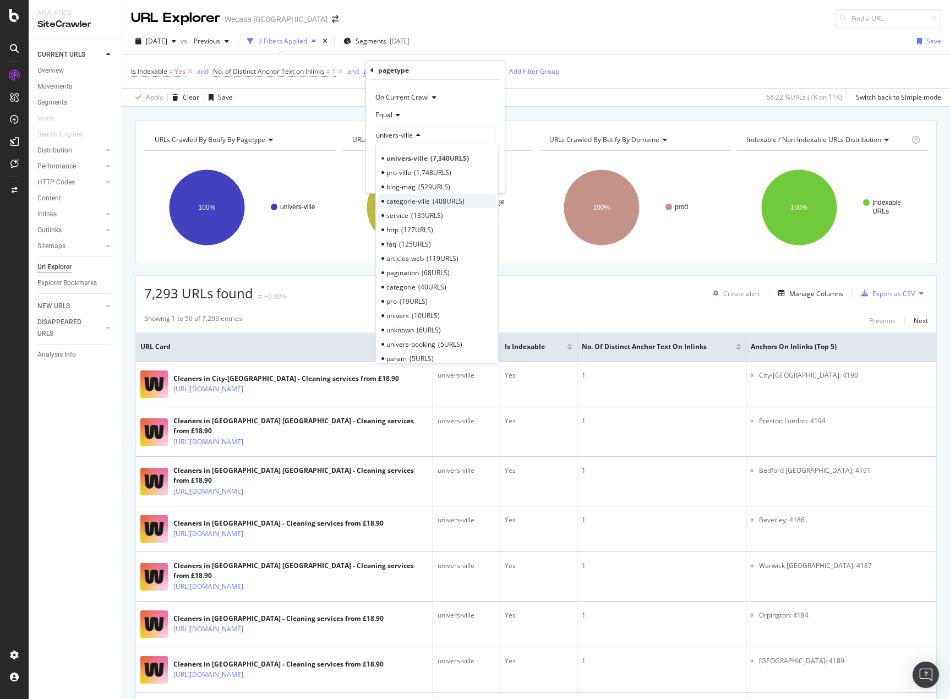
click at [434, 201] on span "408 URLS" at bounding box center [449, 201] width 32 height 9
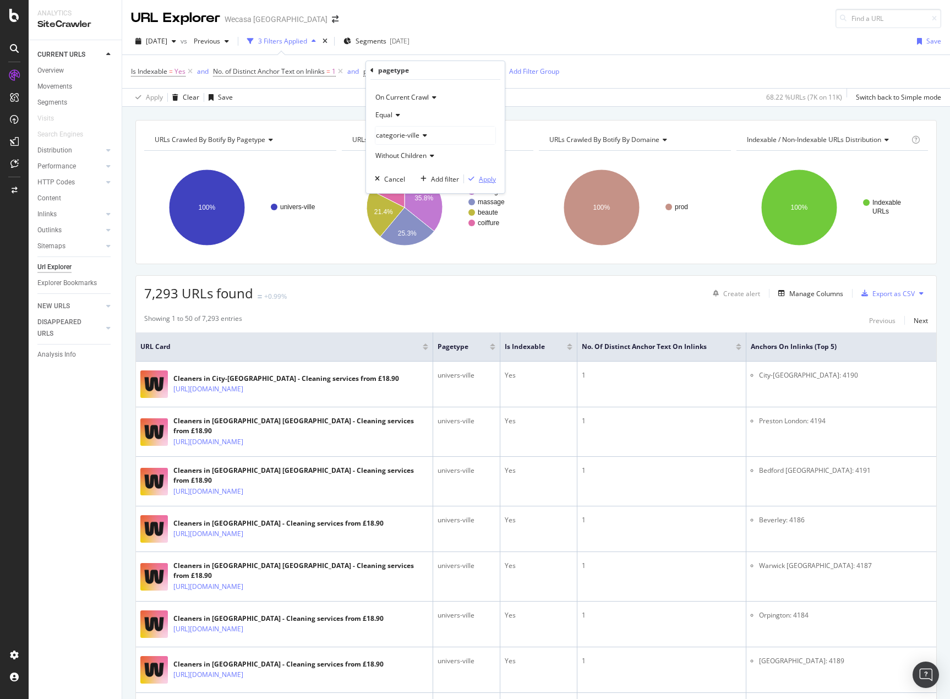
click at [477, 180] on div "button" at bounding box center [471, 179] width 15 height 7
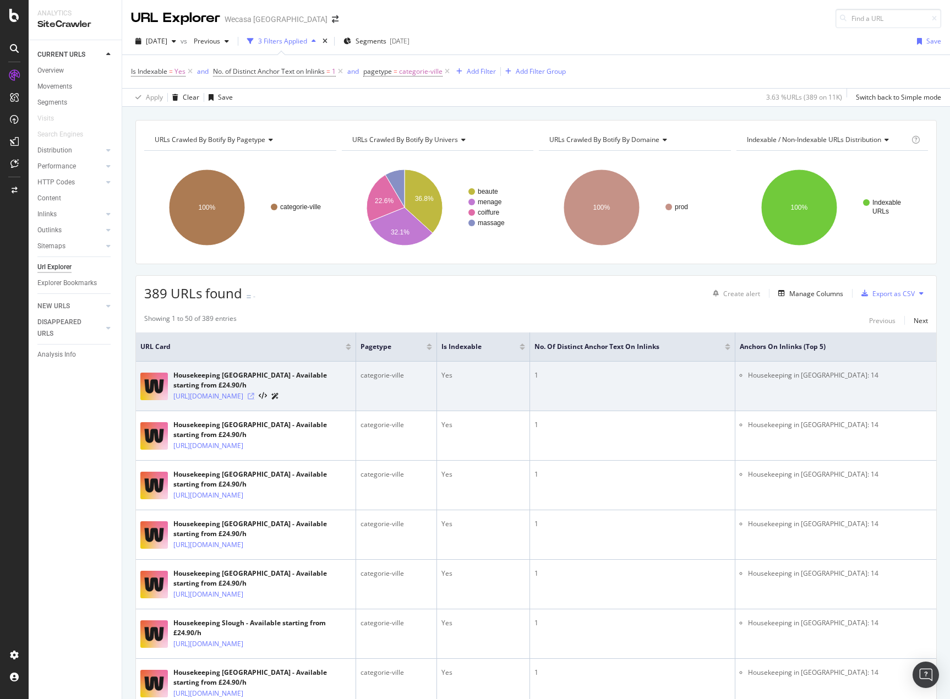
click at [254, 399] on icon at bounding box center [251, 396] width 7 height 7
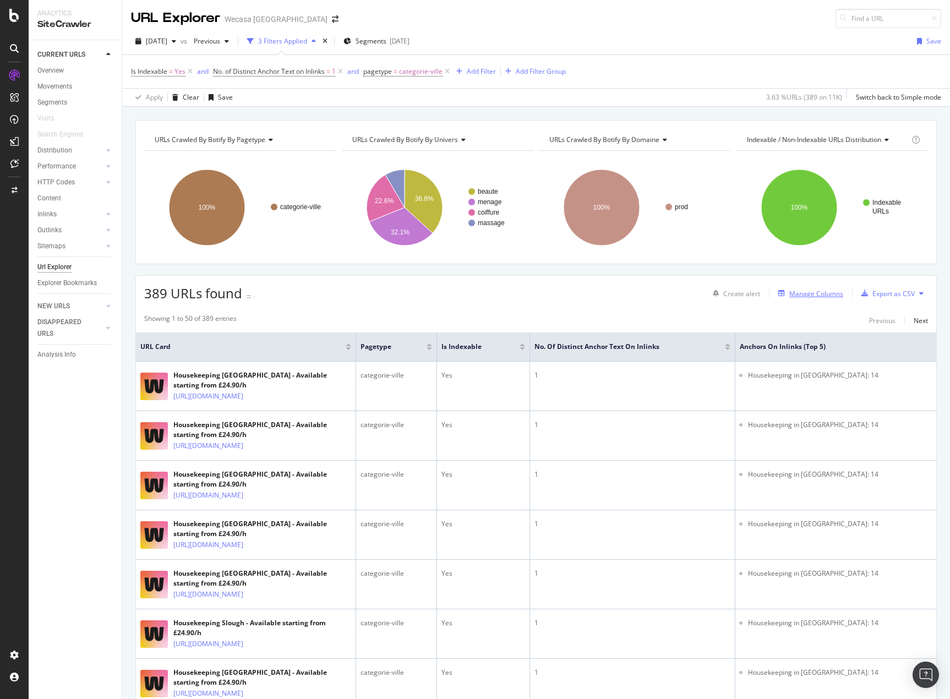
click at [805, 295] on div "Manage Columns" at bounding box center [816, 293] width 54 height 9
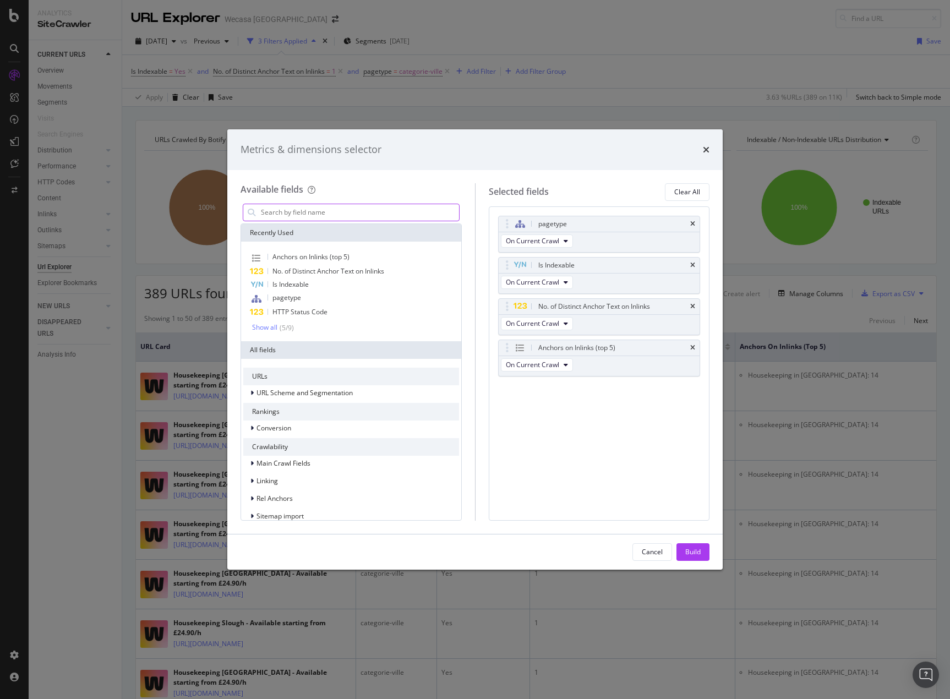
click at [378, 216] on input "modal" at bounding box center [359, 212] width 199 height 17
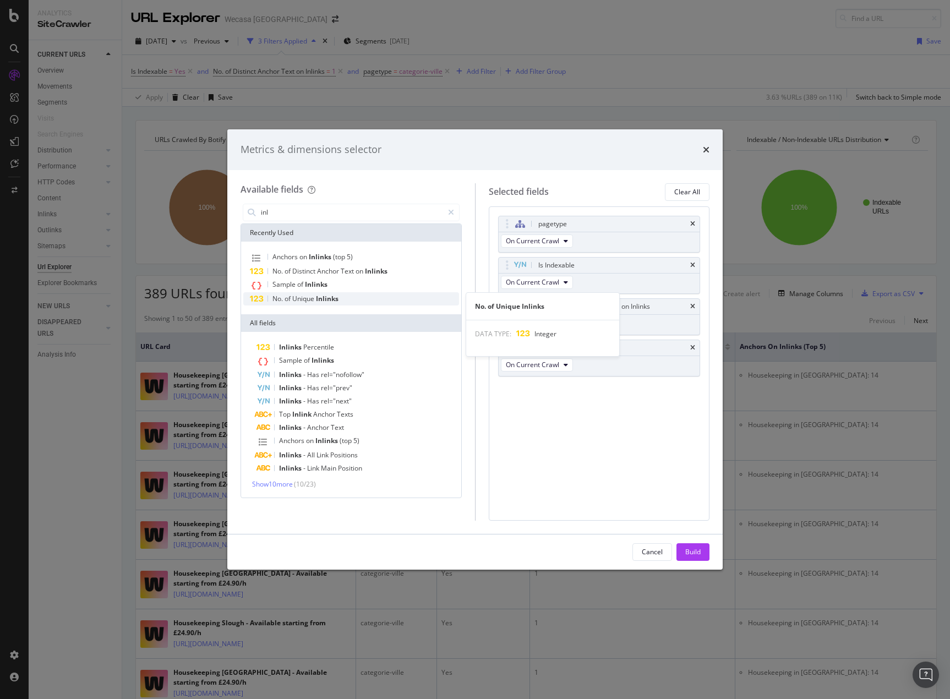
type input "inl"
click at [320, 299] on span "Inlinks" at bounding box center [327, 298] width 23 height 9
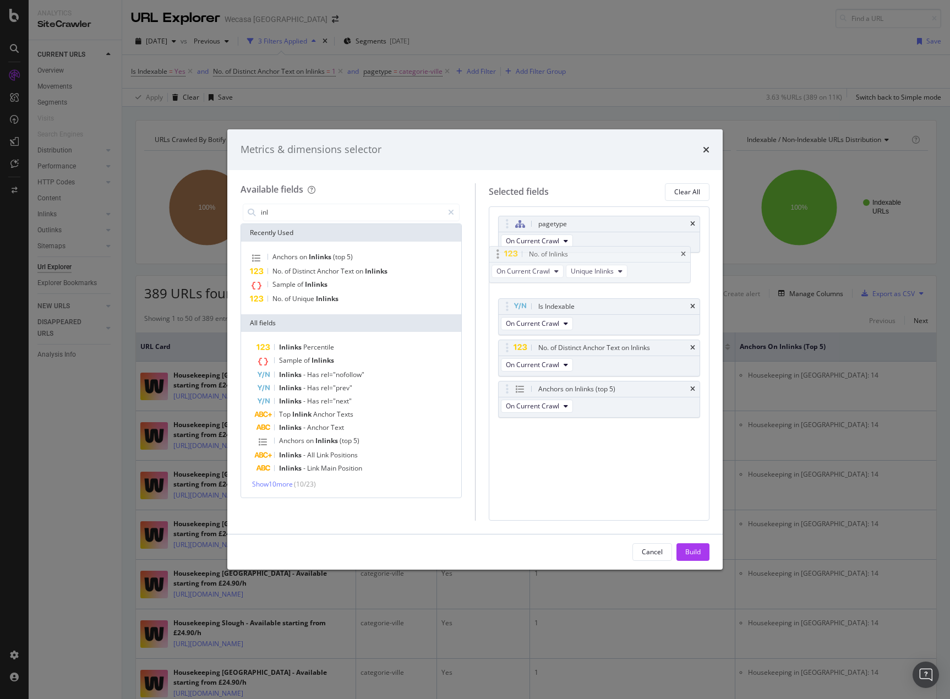
drag, startPoint x: 503, startPoint y: 391, endPoint x: 494, endPoint y: 253, distance: 137.9
click at [494, 253] on body "Analytics SiteCrawler CURRENT URLS Overview Movements Segments Visits Search En…" at bounding box center [475, 349] width 950 height 699
click at [691, 548] on div "Build" at bounding box center [692, 551] width 15 height 9
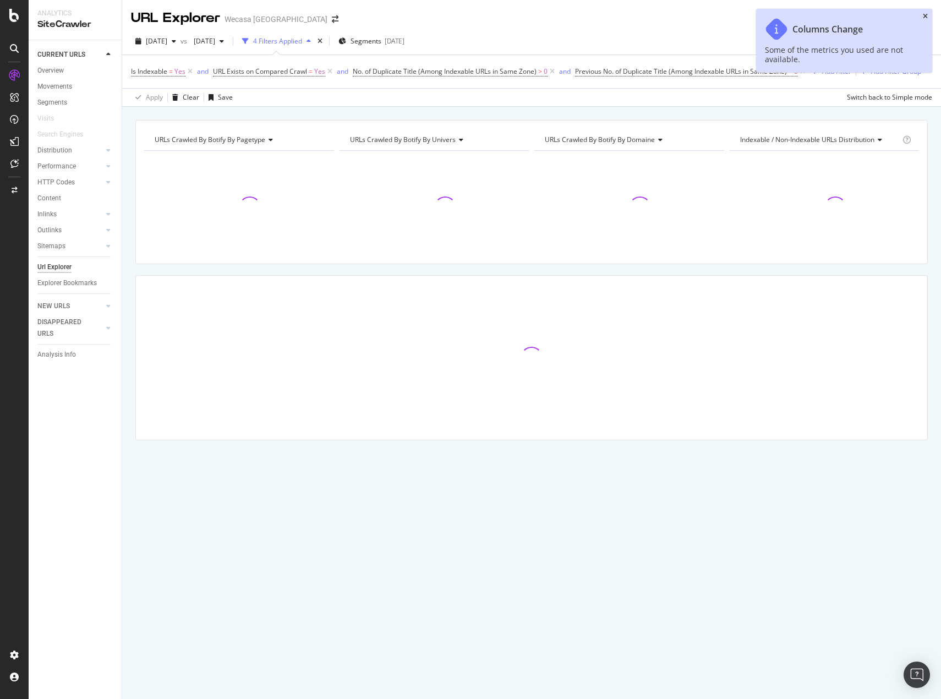
click at [928, 17] on icon "close toast" at bounding box center [925, 16] width 5 height 7
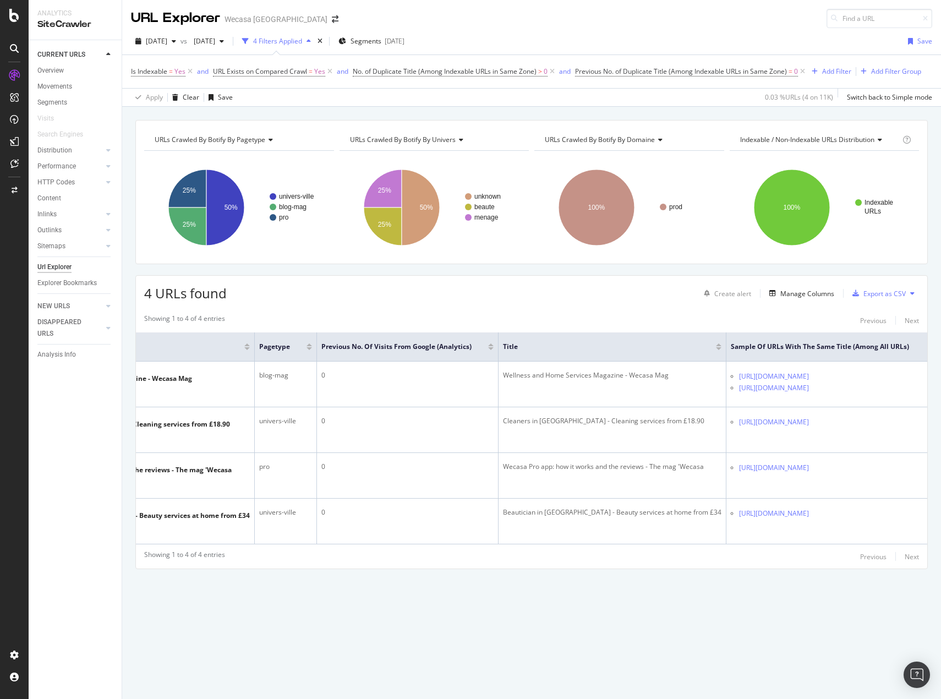
scroll to position [0, 213]
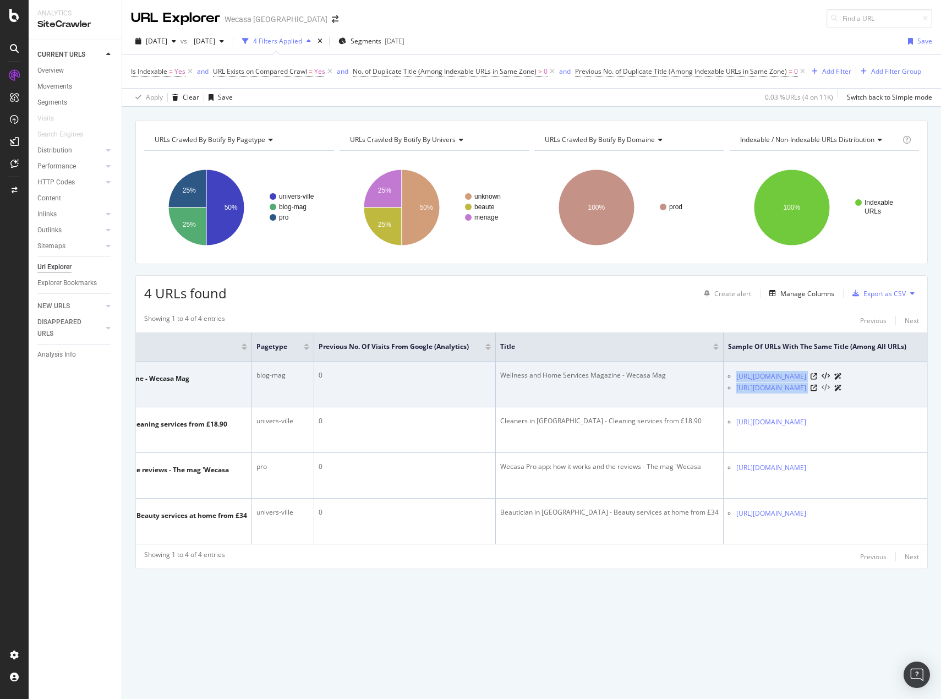
drag, startPoint x: 661, startPoint y: 374, endPoint x: 819, endPoint y: 386, distance: 158.5
click at [819, 386] on ul "[URL][DOMAIN_NAME] [URL][DOMAIN_NAME]" at bounding box center [825, 382] width 195 height 23
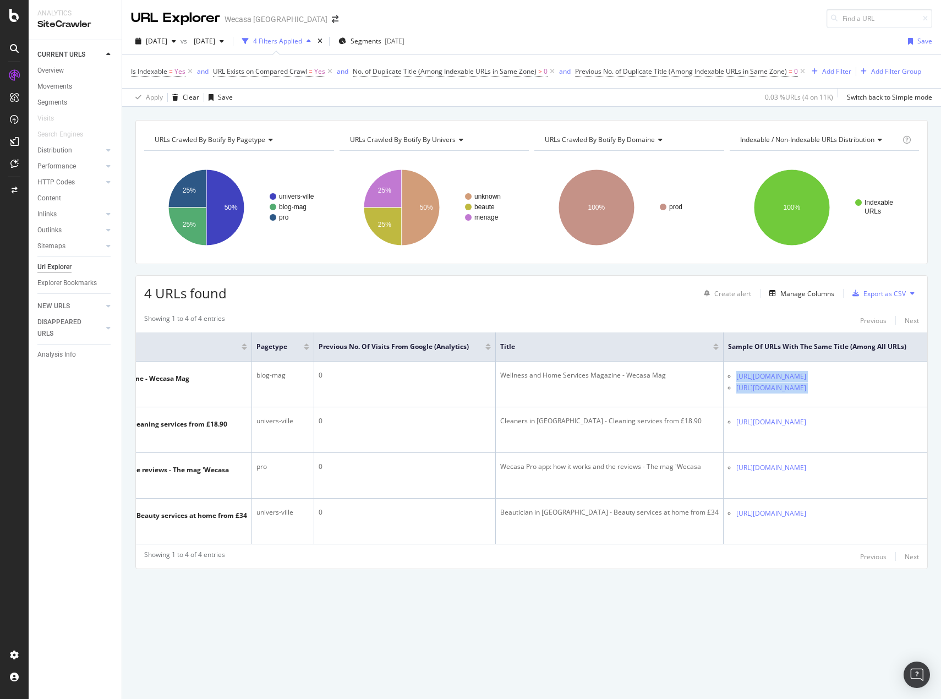
copy tbody "[URL][DOMAIN_NAME] [URL][DOMAIN_NAME]"
click at [819, 563] on div "Showing 1 to 4 of 4 entries Previous Next" at bounding box center [532, 556] width 792 height 13
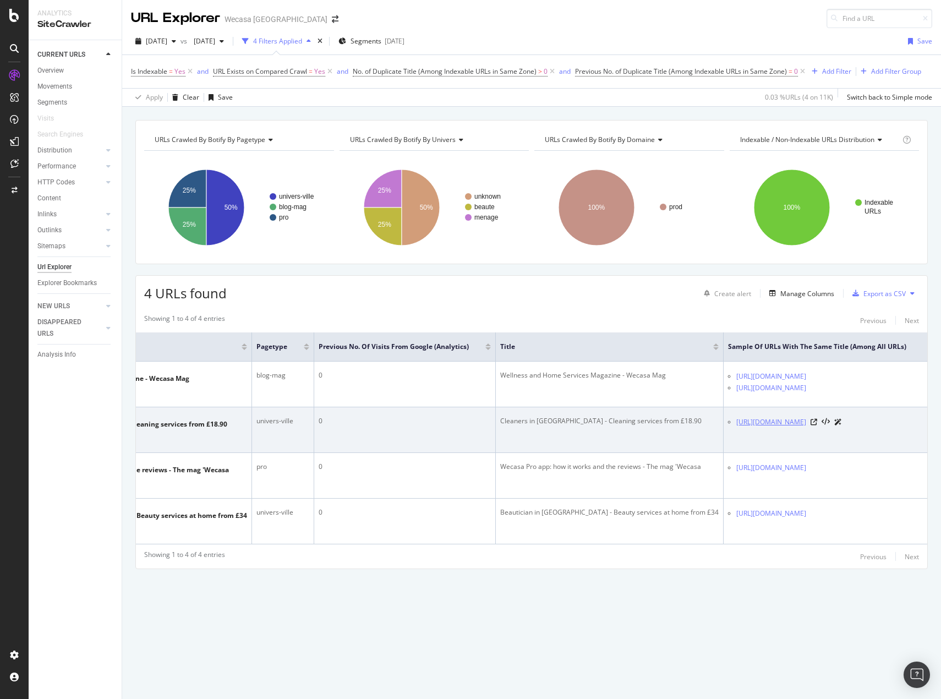
drag, startPoint x: 661, startPoint y: 420, endPoint x: 682, endPoint y: 431, distance: 24.4
click at [728, 428] on ul "[URL][DOMAIN_NAME]" at bounding box center [825, 422] width 195 height 12
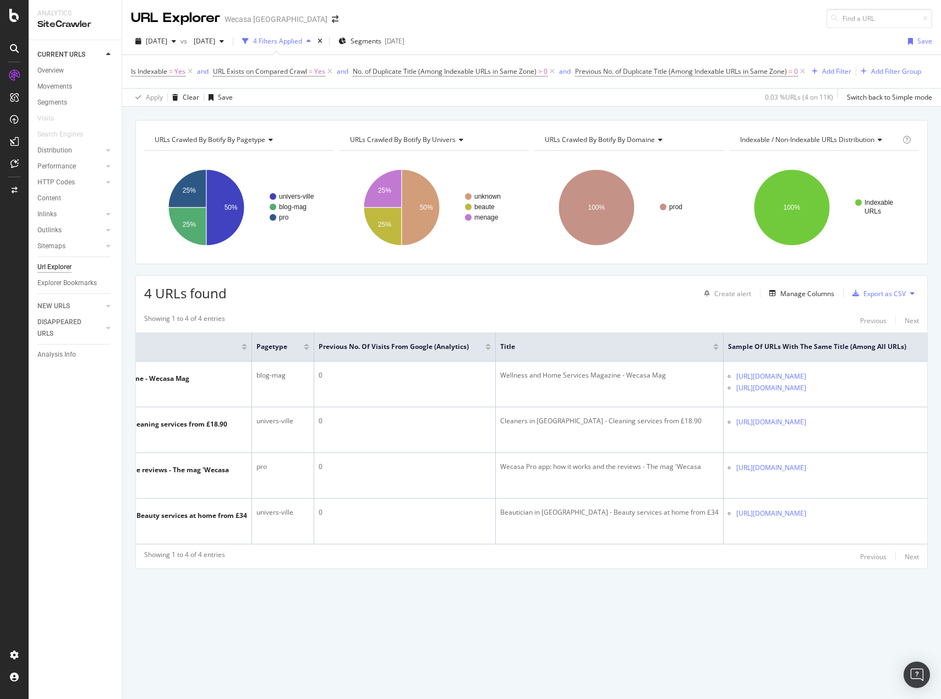
copy link "[URL][DOMAIN_NAME]"
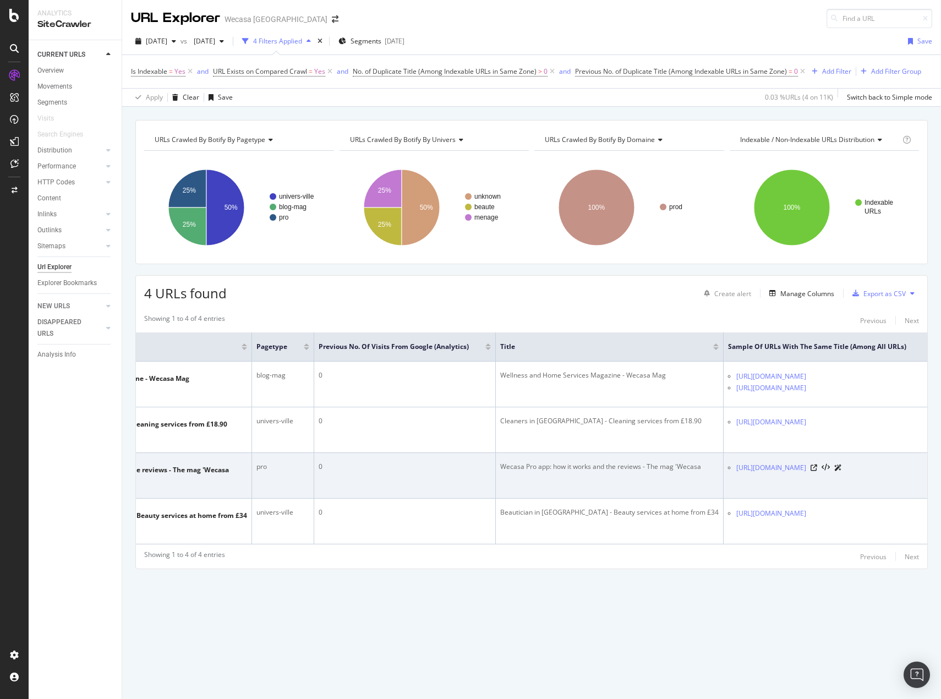
drag, startPoint x: 688, startPoint y: 478, endPoint x: 665, endPoint y: 473, distance: 24.2
click at [724, 473] on td "[URL][DOMAIN_NAME]" at bounding box center [826, 476] width 204 height 46
copy link "[URL][DOMAIN_NAME]"
